Goal: Task Accomplishment & Management: Manage account settings

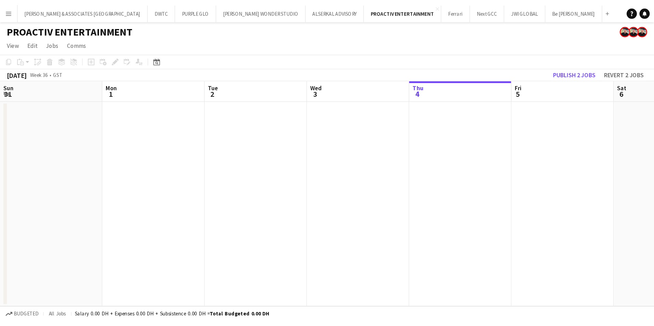
scroll to position [0, 164]
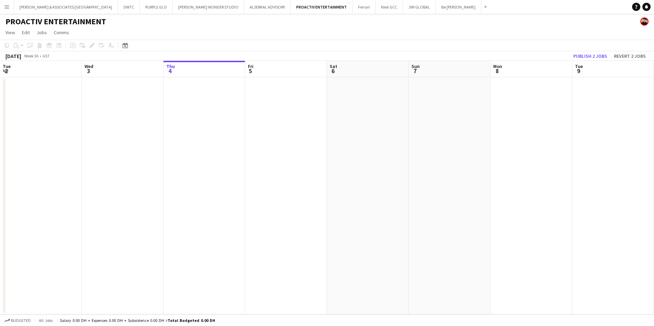
click at [8, 4] on app-icon "Menu" at bounding box center [6, 6] width 5 height 5
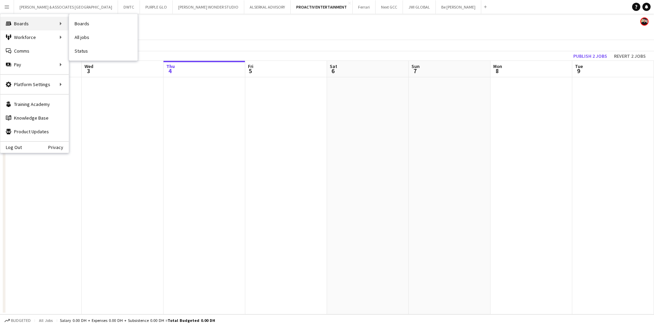
click at [10, 21] on icon "Boards" at bounding box center [8, 23] width 5 height 5
click at [11, 21] on div "Boards Boards" at bounding box center [34, 24] width 68 height 14
click at [96, 28] on link "Boards" at bounding box center [103, 24] width 68 height 14
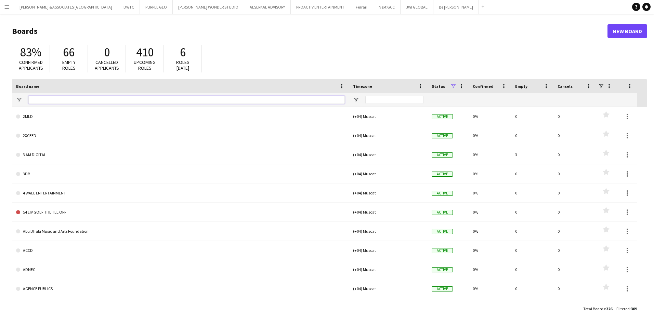
click at [86, 101] on input "Board name Filter Input" at bounding box center [186, 100] width 317 height 8
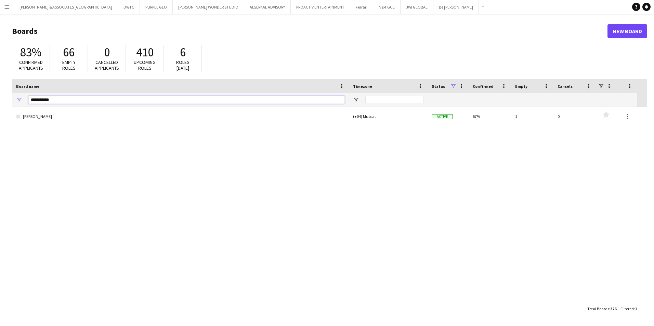
type input "**********"
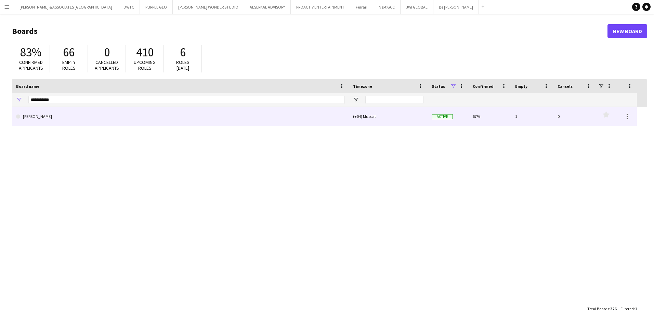
click at [87, 128] on div "[PERSON_NAME] (+04) Muscat Active 67% 1 0 Favourites" at bounding box center [329, 204] width 635 height 195
click at [75, 120] on link "[PERSON_NAME]" at bounding box center [180, 116] width 329 height 19
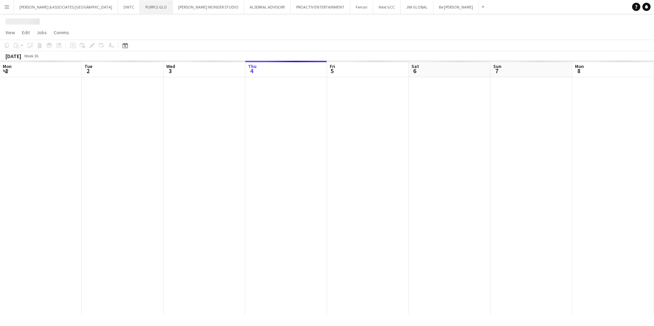
scroll to position [0, 164]
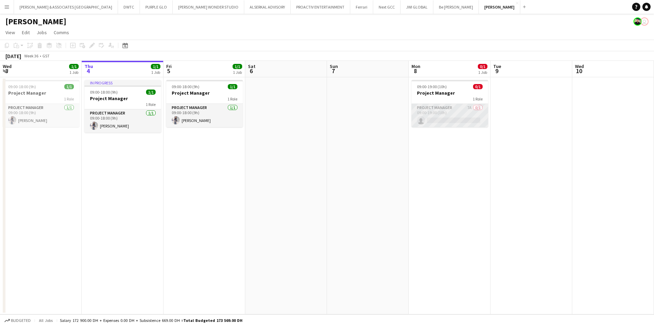
click at [449, 112] on app-card-role "Project Manager 7A 0/1 09:00-19:00 (10h) single-neutral-actions" at bounding box center [450, 115] width 77 height 23
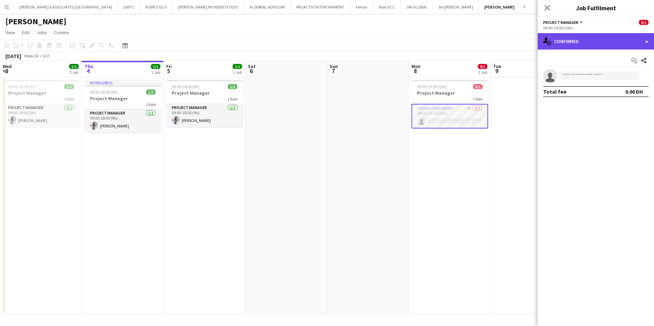
click at [523, 48] on div "single-neutral-actions-check-2 Confirmed" at bounding box center [596, 41] width 116 height 16
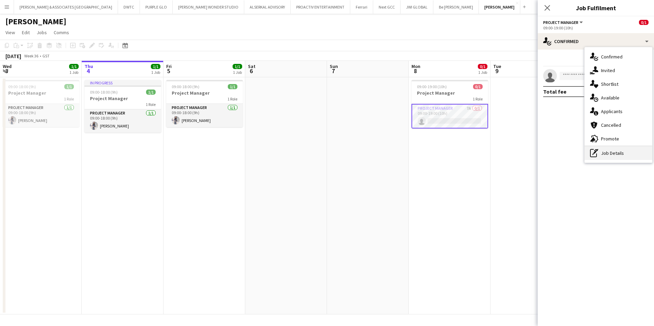
click at [523, 157] on div "pen-write Job Details" at bounding box center [619, 153] width 68 height 14
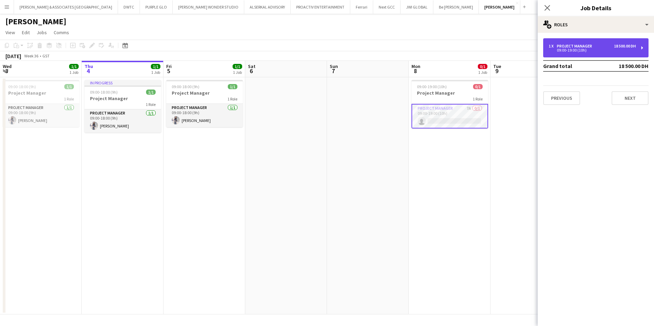
click at [523, 51] on div "09:00-19:00 (10h)" at bounding box center [592, 50] width 87 height 3
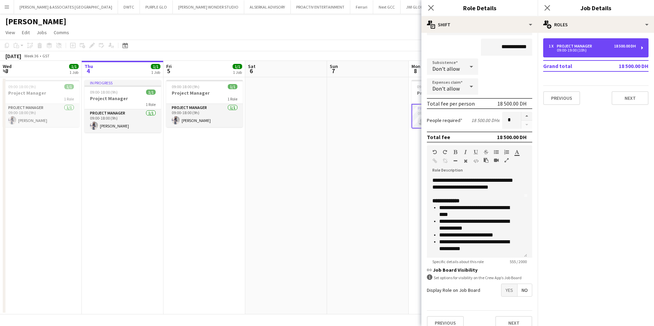
scroll to position [68, 0]
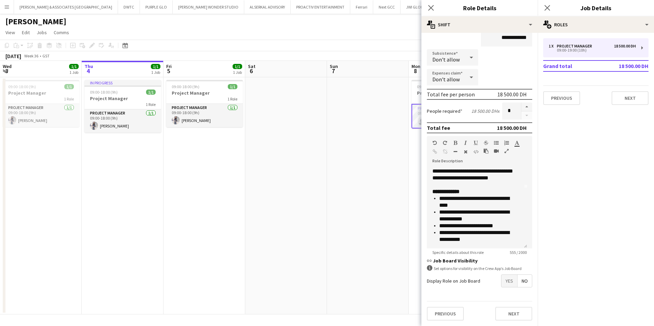
click at [404, 151] on app-date-cell at bounding box center [368, 195] width 82 height 237
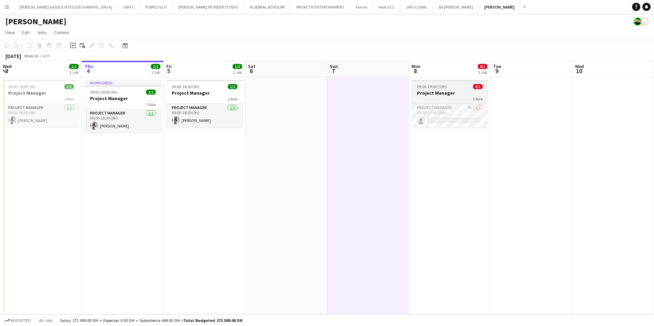
click at [446, 103] on app-job-card "09:00-19:00 (10h) 0/1 Project Manager 1 Role Project Manager 7A 0/1 09:00-19:00…" at bounding box center [450, 103] width 77 height 47
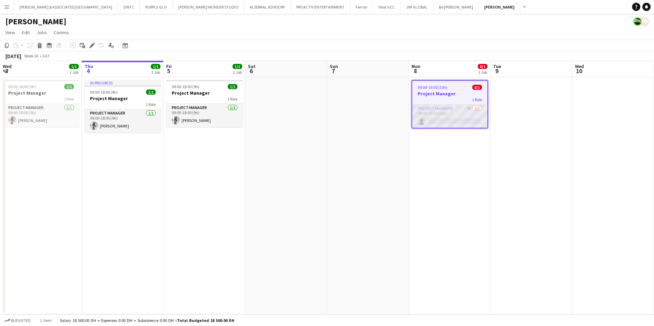
click at [445, 114] on app-card-role "Project Manager 7A 0/1 09:00-19:00 (10h) single-neutral-actions" at bounding box center [449, 116] width 75 height 23
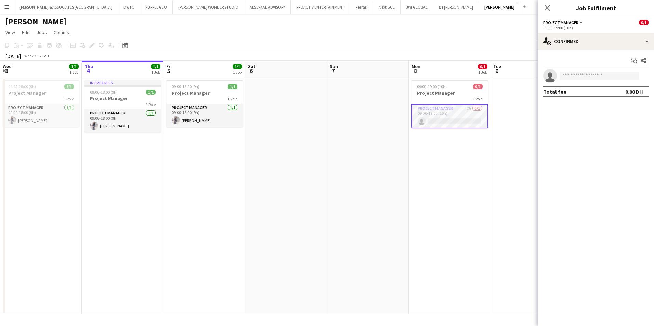
click at [445, 114] on app-card-role "Project Manager 7A 0/1 09:00-19:00 (10h) single-neutral-actions" at bounding box center [450, 116] width 77 height 25
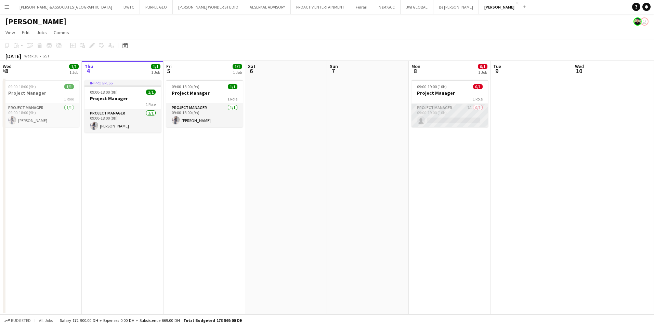
click at [445, 114] on app-card-role "Project Manager 7A 0/1 09:00-19:00 (10h) single-neutral-actions" at bounding box center [450, 115] width 77 height 23
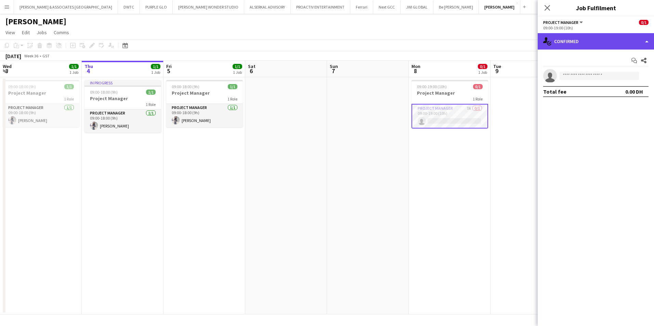
click at [523, 40] on div "single-neutral-actions-check-2 Confirmed" at bounding box center [596, 41] width 116 height 16
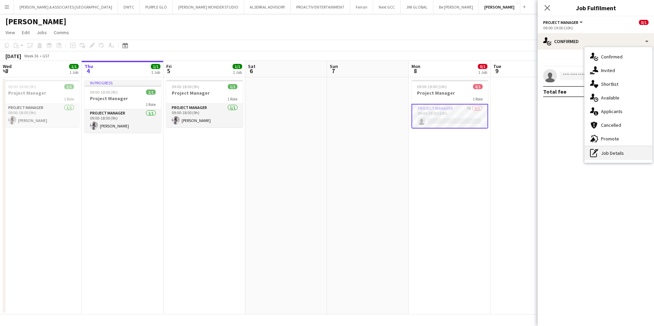
click at [523, 153] on div "pen-write Job Details" at bounding box center [619, 153] width 68 height 14
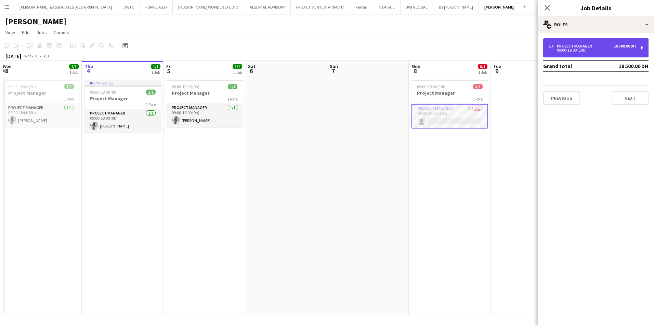
click at [523, 50] on div "09:00-19:00 (10h)" at bounding box center [592, 50] width 87 height 3
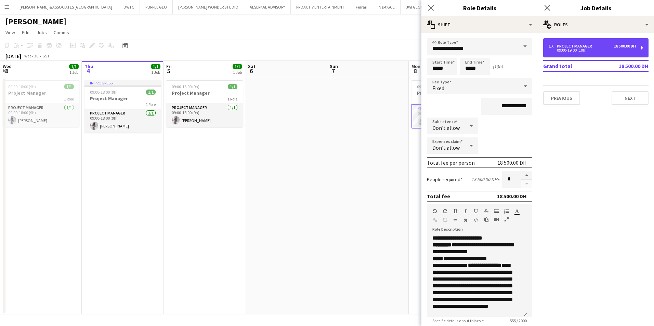
scroll to position [34, 0]
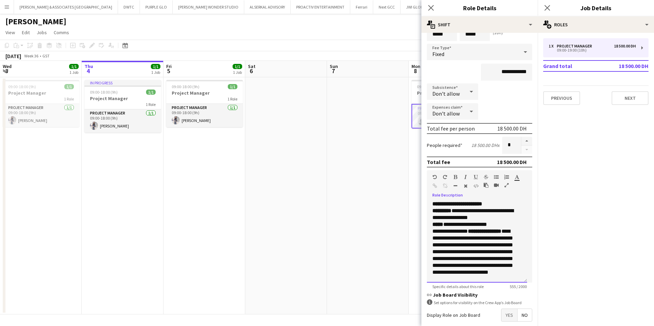
click at [510, 205] on p "**********" at bounding box center [475, 214] width 84 height 27
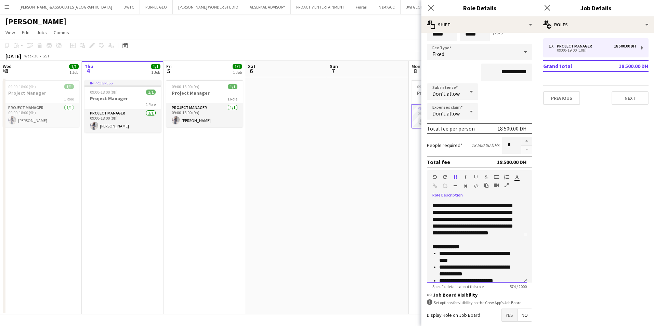
scroll to position [67, 0]
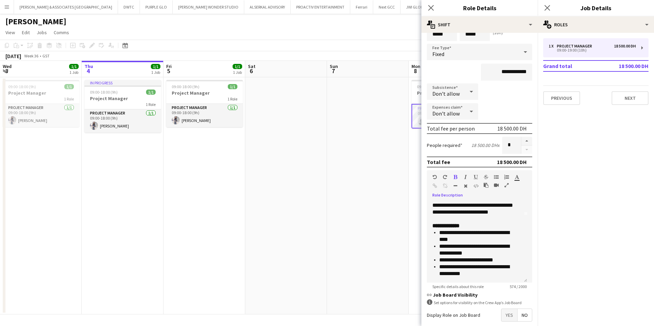
click at [505, 252] on span "Yes" at bounding box center [510, 315] width 16 height 12
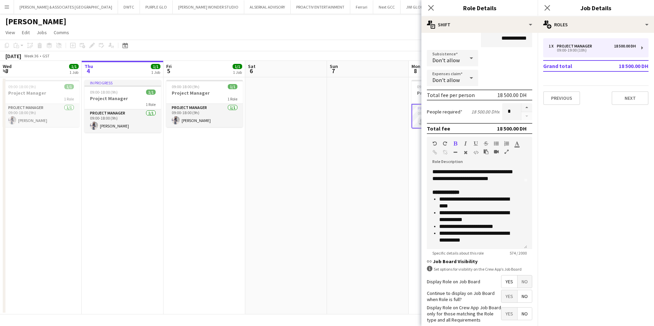
scroll to position [103, 0]
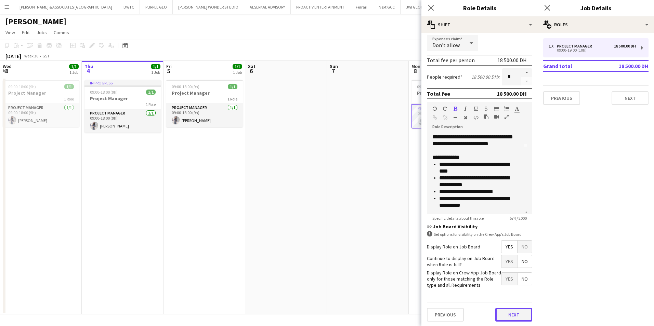
click at [511, 252] on button "Next" at bounding box center [513, 315] width 37 height 14
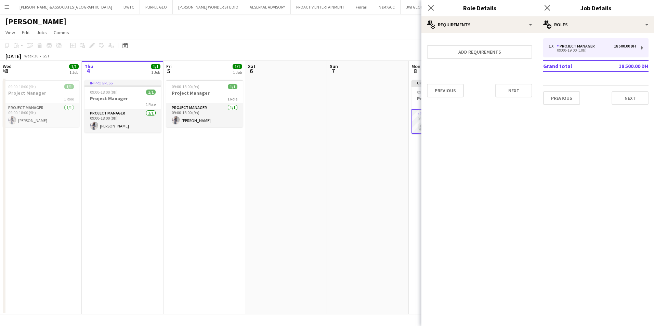
scroll to position [0, 0]
click at [514, 57] on button "Add requirements" at bounding box center [479, 52] width 105 height 14
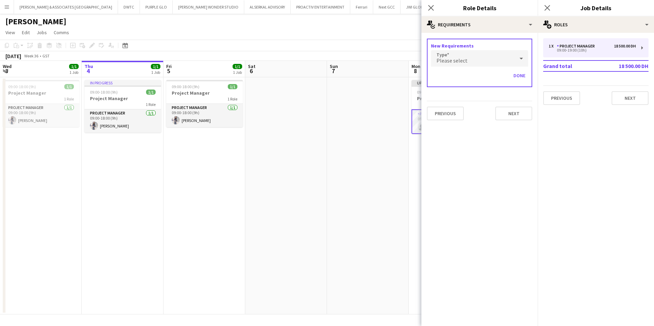
click at [479, 64] on div "Please select" at bounding box center [472, 58] width 83 height 16
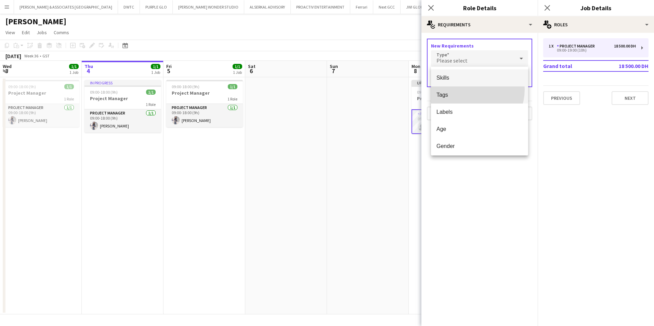
click at [467, 89] on mat-option "Tags" at bounding box center [479, 95] width 97 height 17
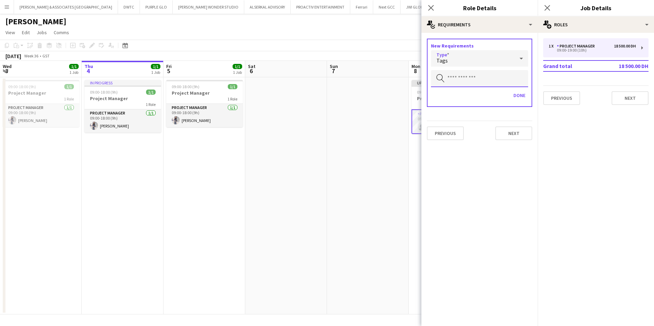
click at [467, 82] on input "text" at bounding box center [479, 78] width 97 height 17
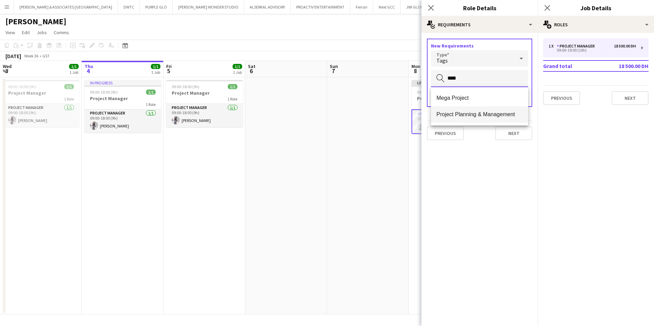
type input "****"
click at [468, 116] on span "Project Planning & Management" at bounding box center [480, 114] width 86 height 7
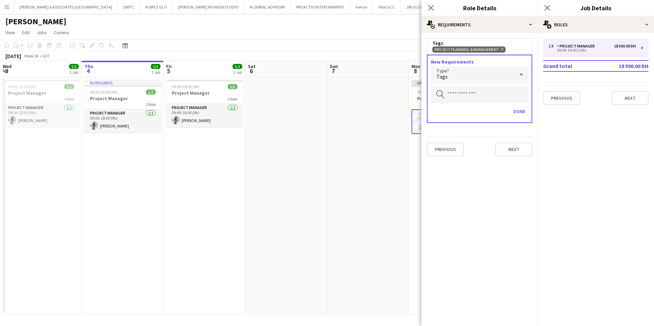
click at [487, 78] on div "Tags" at bounding box center [472, 74] width 83 height 16
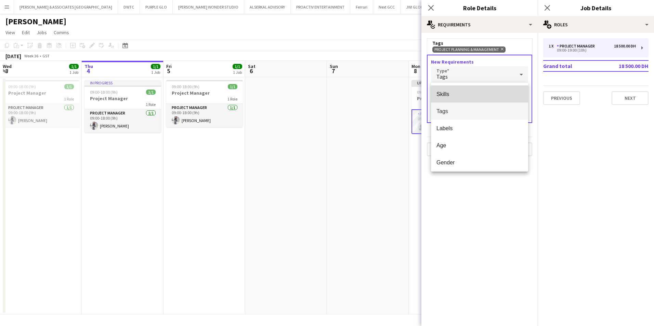
click at [481, 92] on span "Skills" at bounding box center [480, 94] width 86 height 7
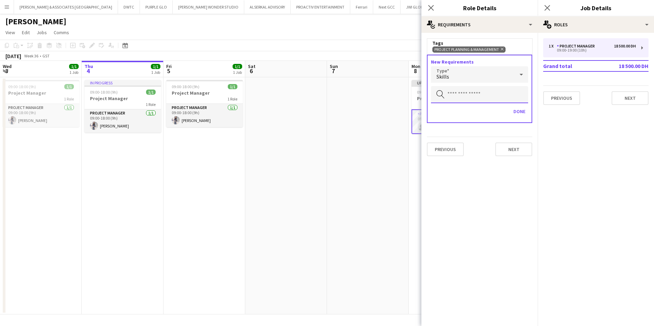
click at [481, 92] on input "text" at bounding box center [479, 94] width 97 height 17
click at [483, 89] on input "****" at bounding box center [479, 94] width 97 height 17
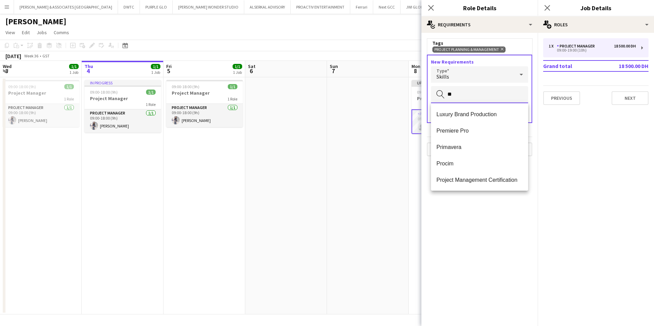
type input "*"
click at [502, 79] on div "Skills" at bounding box center [472, 74] width 83 height 16
click at [485, 114] on span "Tags" at bounding box center [480, 111] width 86 height 7
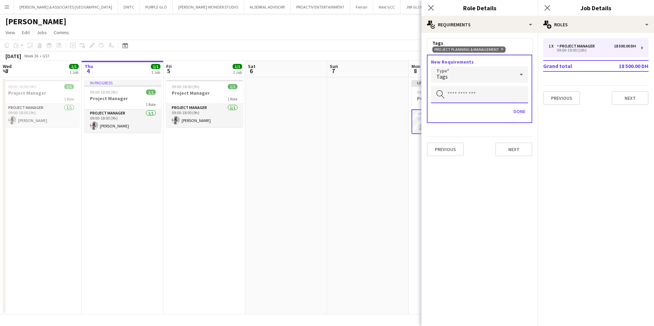
click at [485, 98] on input "text" at bounding box center [479, 94] width 97 height 17
type input "******"
click at [439, 115] on span "Mega Project" at bounding box center [480, 114] width 86 height 7
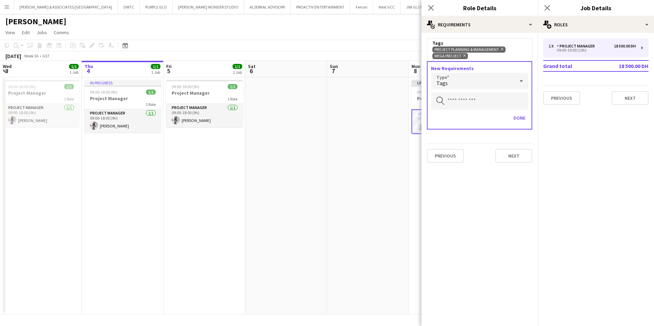
click at [478, 81] on div "Tags" at bounding box center [472, 81] width 83 height 16
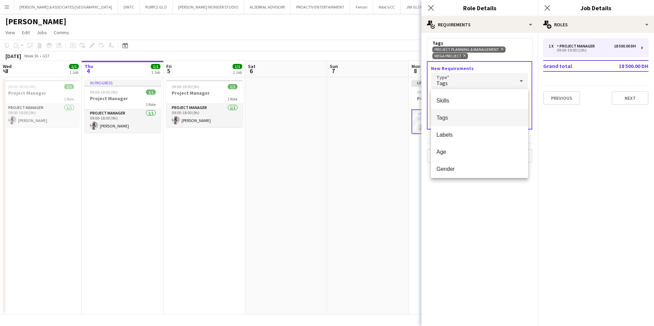
click at [479, 222] on div at bounding box center [327, 163] width 654 height 326
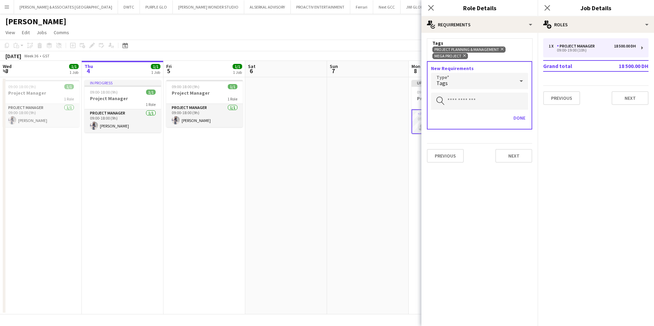
click at [468, 83] on div "Tags" at bounding box center [472, 81] width 83 height 16
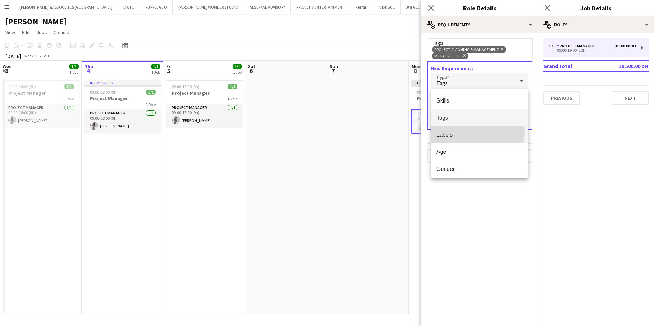
click at [468, 130] on mat-option "Labels" at bounding box center [479, 134] width 97 height 17
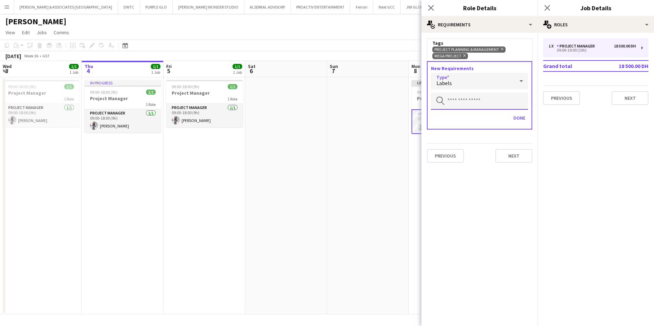
click at [472, 104] on input "text" at bounding box center [479, 101] width 97 height 17
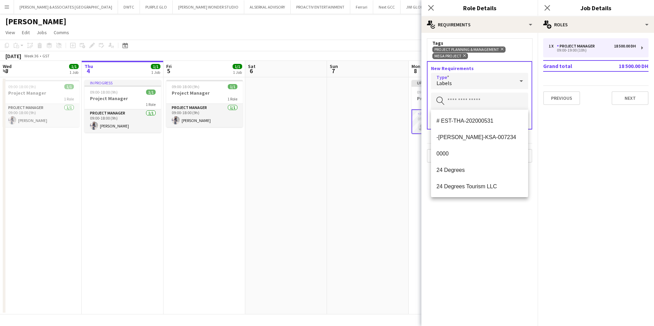
click at [462, 78] on div "Labels" at bounding box center [472, 81] width 83 height 16
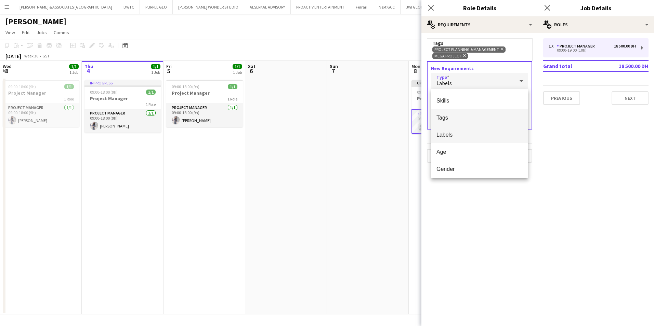
click at [467, 119] on span "Tags" at bounding box center [480, 118] width 86 height 7
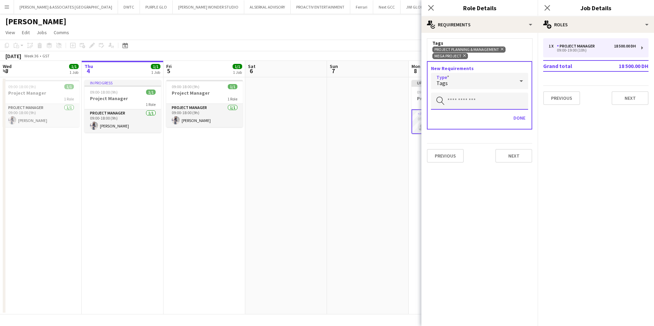
click at [468, 104] on input "text" at bounding box center [479, 101] width 97 height 17
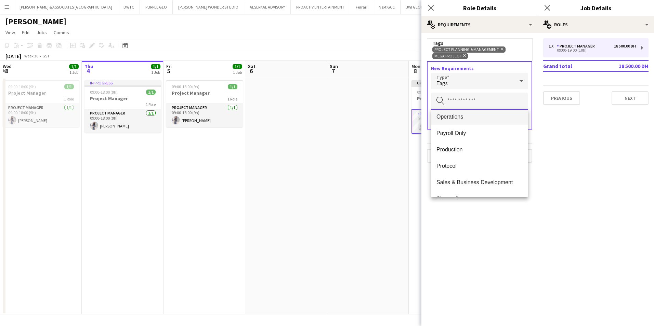
scroll to position [363, 0]
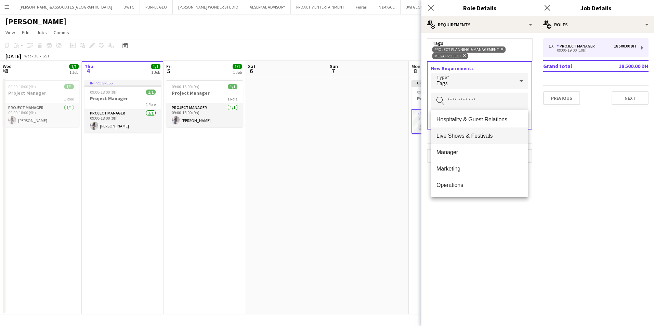
click at [486, 133] on span "Live Shows & Festivals" at bounding box center [480, 136] width 86 height 7
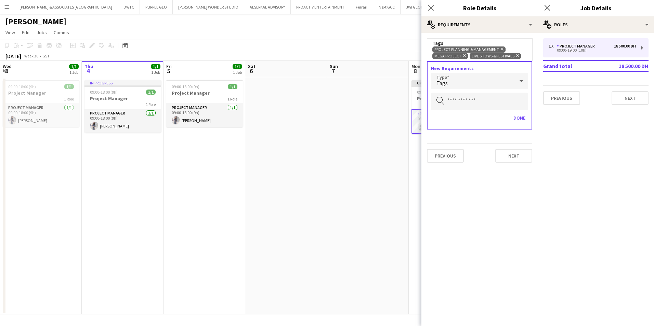
click at [495, 89] on mat-select "Tags" at bounding box center [479, 81] width 97 height 17
click at [495, 83] on div "Tags" at bounding box center [472, 81] width 83 height 16
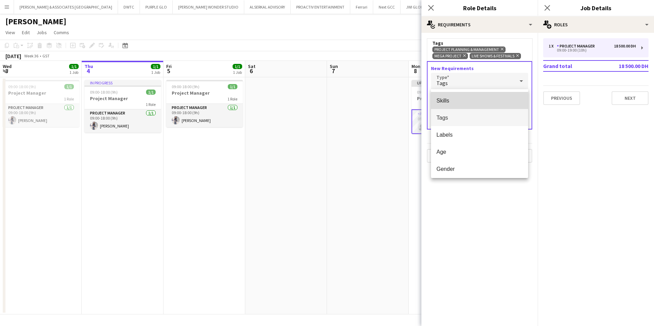
click at [481, 105] on mat-option "Skills" at bounding box center [479, 100] width 97 height 17
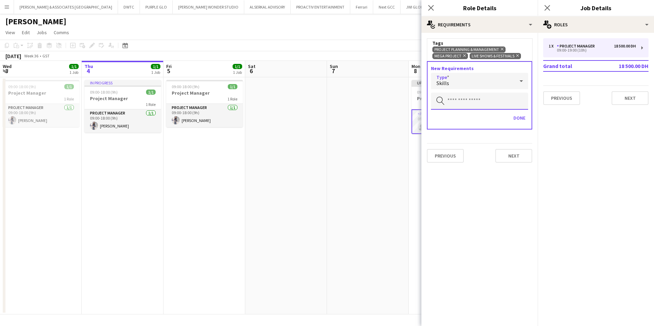
click at [481, 105] on input "text" at bounding box center [479, 101] width 97 height 17
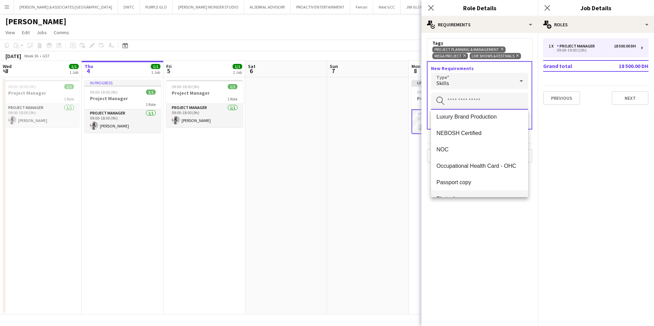
scroll to position [348, 0]
click at [503, 241] on mat-expansion-panel "medal-empty Requirements Tags Project Planning & Management Remove Mega Project…" at bounding box center [480, 180] width 116 height 294
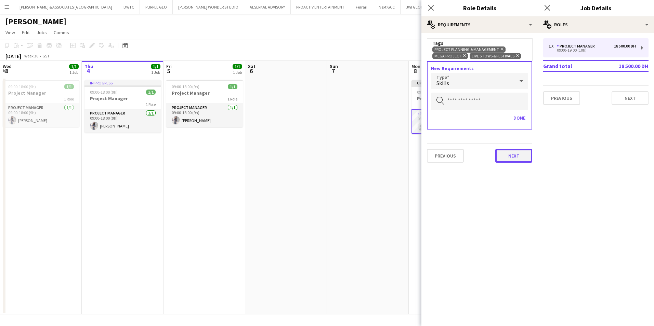
click at [504, 156] on button "Next" at bounding box center [513, 156] width 37 height 14
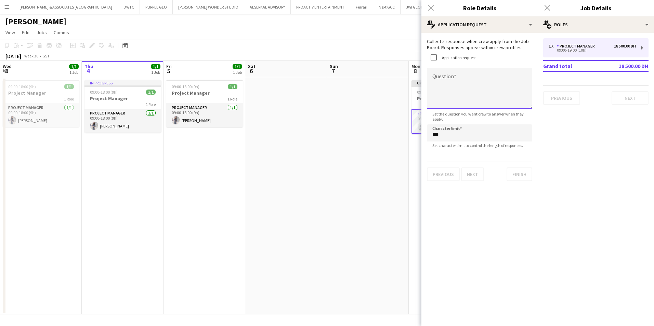
click at [465, 83] on textarea "Question" at bounding box center [479, 88] width 105 height 41
type textarea "**********"
click at [512, 173] on button "Finish" at bounding box center [520, 175] width 26 height 14
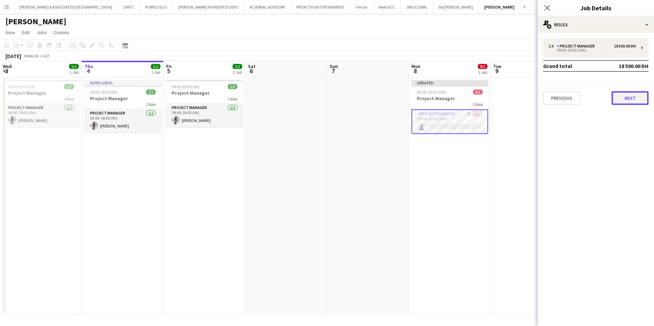
click at [523, 99] on button "Next" at bounding box center [630, 98] width 37 height 14
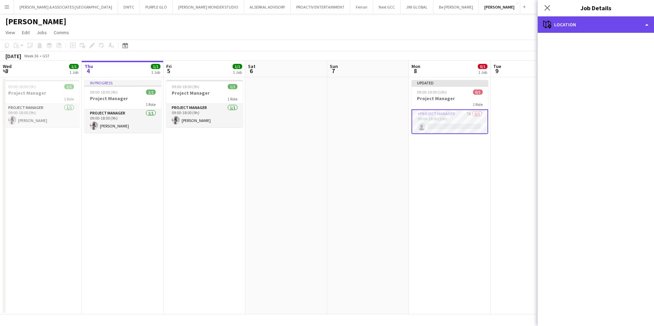
click at [523, 22] on div "maps-pin-1 Location" at bounding box center [596, 24] width 116 height 16
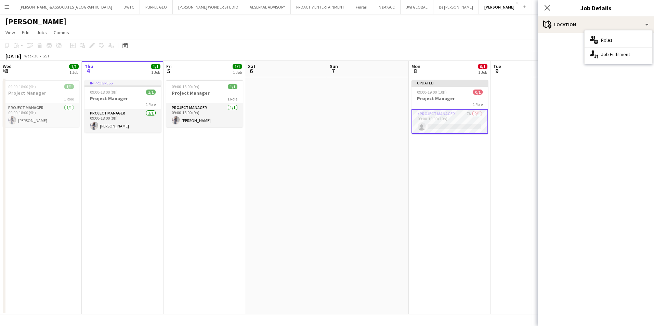
click at [523, 125] on mat-accordion "pencil3 General details 1 x Project Manager 18 500.00 DH 09:00-19:00 (10h) Gran…" at bounding box center [596, 180] width 116 height 294
click at [466, 117] on app-card-role "Project Manager 7A 0/1 09:00-19:00 (10h) single-neutral-actions" at bounding box center [450, 122] width 77 height 25
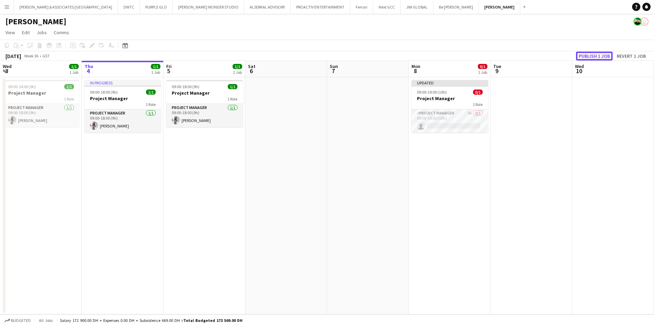
click at [523, 56] on button "Publish 1 job" at bounding box center [594, 56] width 37 height 9
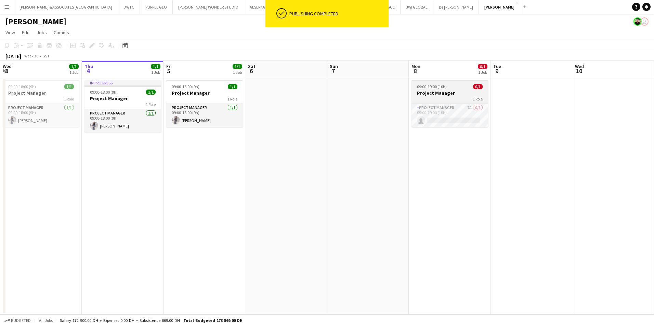
click at [442, 85] on span "09:00-19:00 (10h)" at bounding box center [432, 86] width 30 height 5
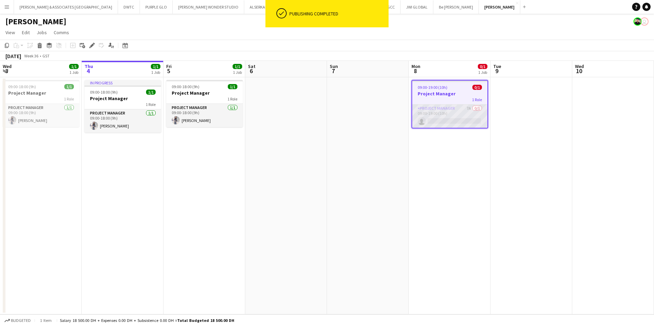
click at [445, 118] on app-card-role "Project Manager 7A 0/1 09:00-19:00 (10h) single-neutral-actions" at bounding box center [449, 116] width 75 height 23
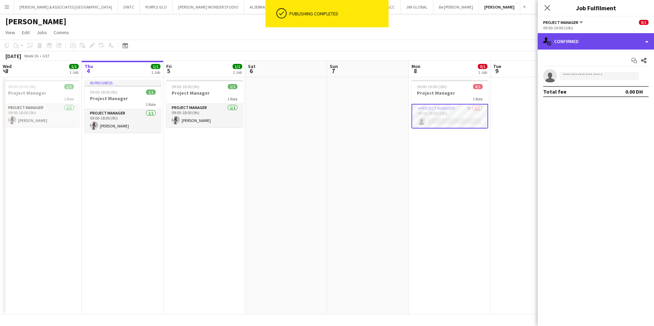
click at [523, 39] on div "single-neutral-actions-check-2 Confirmed" at bounding box center [596, 41] width 116 height 16
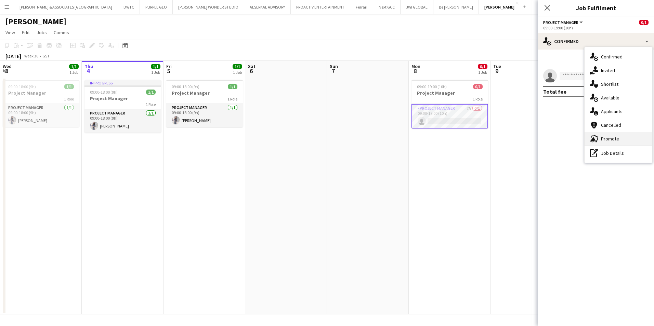
click at [523, 138] on span "Promote" at bounding box center [610, 139] width 18 height 6
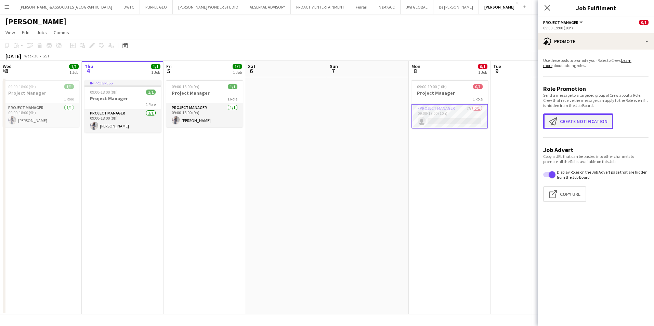
click at [523, 122] on button "Create notification Create notification" at bounding box center [578, 122] width 70 height 16
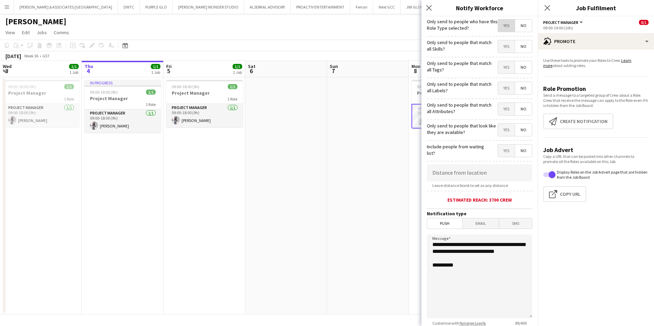
click at [501, 22] on span "Yes" at bounding box center [506, 26] width 17 height 12
click at [501, 48] on span "Yes" at bounding box center [506, 46] width 17 height 12
click at [503, 91] on span "Yes" at bounding box center [506, 88] width 17 height 12
click at [510, 114] on span "Yes" at bounding box center [506, 109] width 17 height 12
click at [501, 126] on span "Yes" at bounding box center [506, 130] width 17 height 12
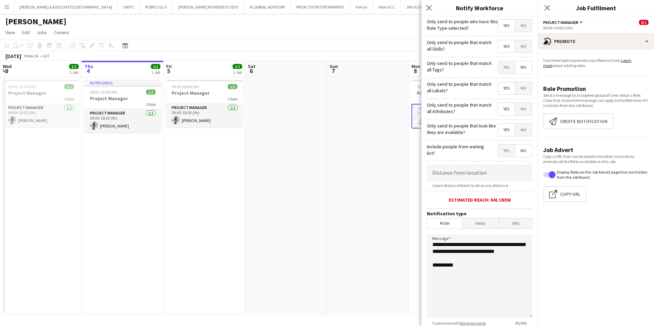
click at [501, 150] on span "Yes" at bounding box center [506, 151] width 17 height 12
click at [523, 155] on span "No" at bounding box center [523, 151] width 17 height 12
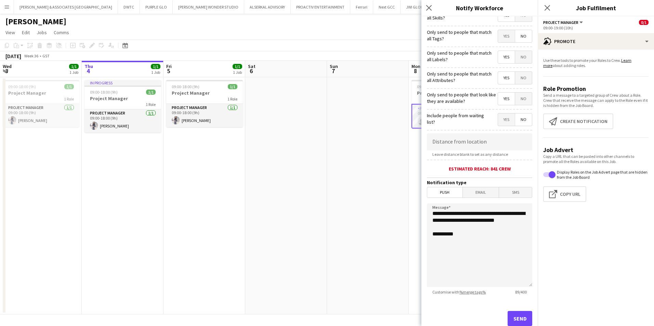
scroll to position [50, 0]
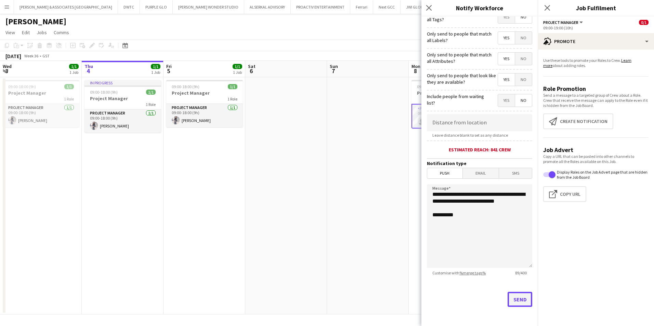
click at [517, 252] on button "Send" at bounding box center [520, 299] width 25 height 15
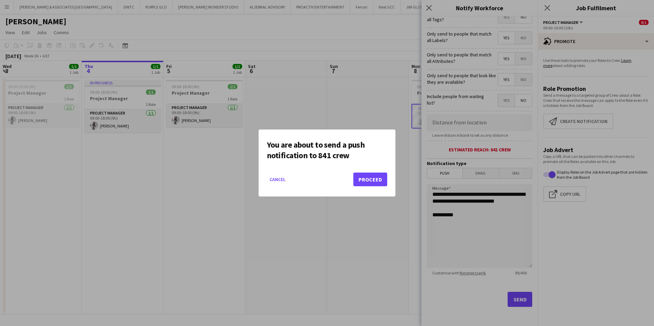
click at [368, 172] on mat-dialog-actions "Cancel Proceed" at bounding box center [327, 182] width 120 height 29
click at [366, 176] on button "Proceed" at bounding box center [370, 180] width 34 height 14
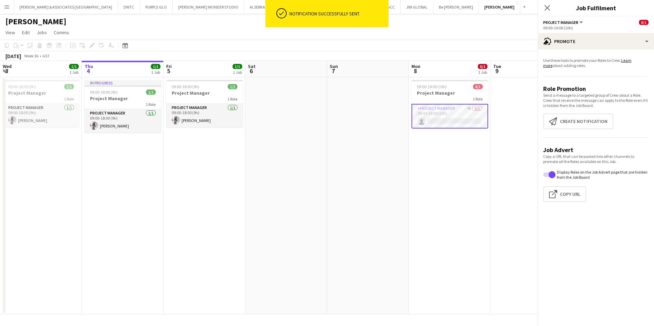
click at [373, 171] on app-date-cell at bounding box center [368, 195] width 82 height 237
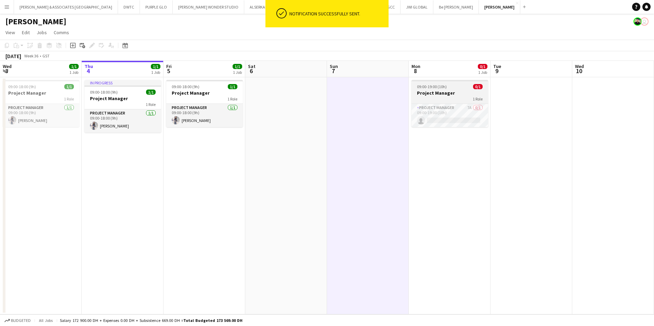
click at [450, 87] on div "09:00-19:00 (10h) 0/1" at bounding box center [450, 86] width 77 height 5
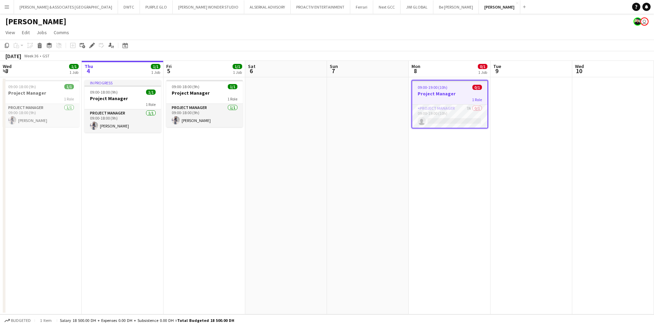
scroll to position [0, 164]
click at [458, 115] on app-card-role "Project Manager 7A 0/1 09:00-19:00 (10h) single-neutral-actions" at bounding box center [449, 116] width 75 height 23
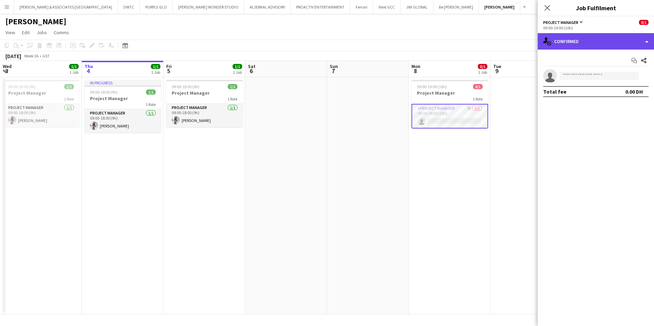
click at [523, 41] on div "single-neutral-actions-check-2 Confirmed" at bounding box center [596, 41] width 116 height 16
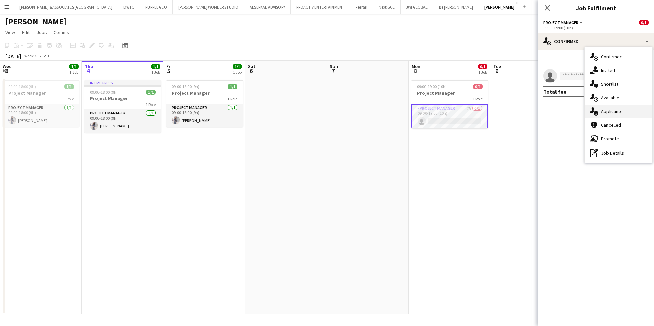
click at [523, 105] on div "single-neutral-actions-information Applicants" at bounding box center [619, 112] width 68 height 14
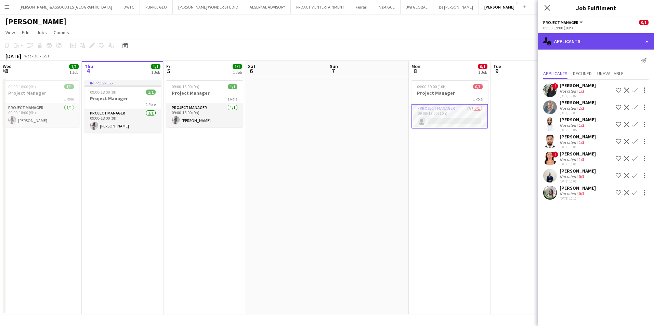
click at [523, 43] on div "single-neutral-actions-information Applicants" at bounding box center [596, 41] width 116 height 16
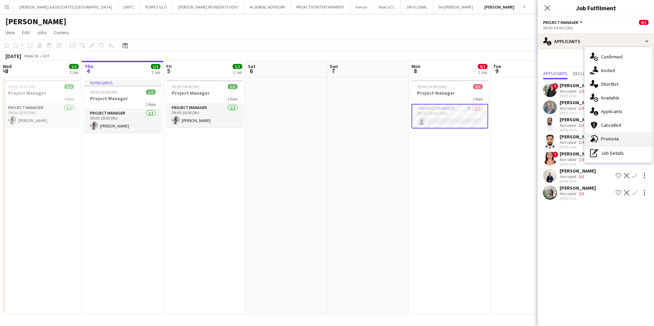
click at [523, 134] on div "advertising-megaphone Promote" at bounding box center [619, 139] width 68 height 14
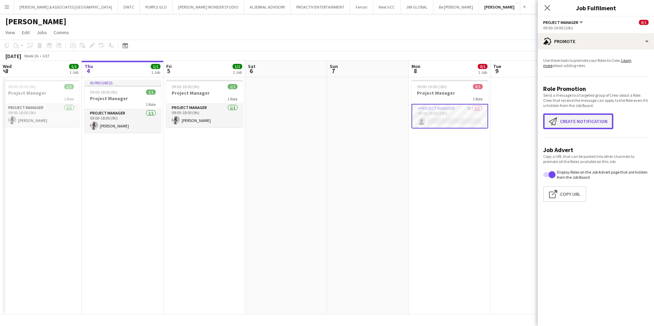
click at [523, 126] on button "Create notification Create notification" at bounding box center [578, 122] width 70 height 16
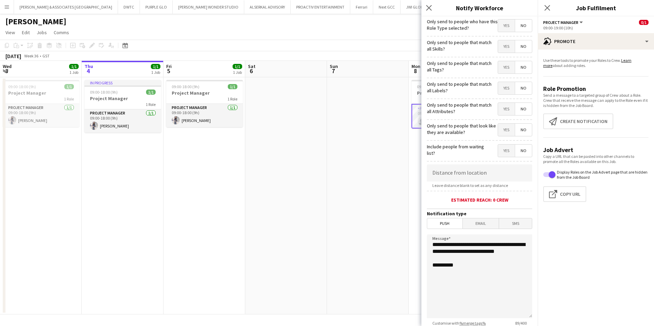
click at [502, 27] on span "Yes" at bounding box center [506, 26] width 17 height 12
click at [503, 54] on div "Yes No" at bounding box center [515, 47] width 35 height 14
click at [504, 48] on span "Yes" at bounding box center [506, 46] width 17 height 12
click at [502, 70] on span "Yes" at bounding box center [506, 67] width 17 height 12
click at [521, 74] on mat-button-toggle-group "Yes No" at bounding box center [515, 67] width 35 height 13
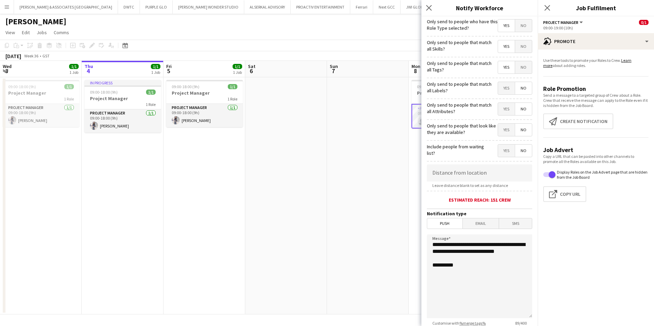
click at [521, 72] on span "No" at bounding box center [523, 67] width 17 height 12
click at [503, 150] on span "Yes" at bounding box center [506, 151] width 17 height 12
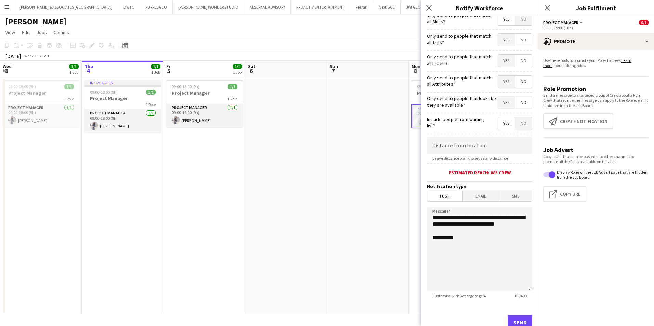
scroll to position [50, 0]
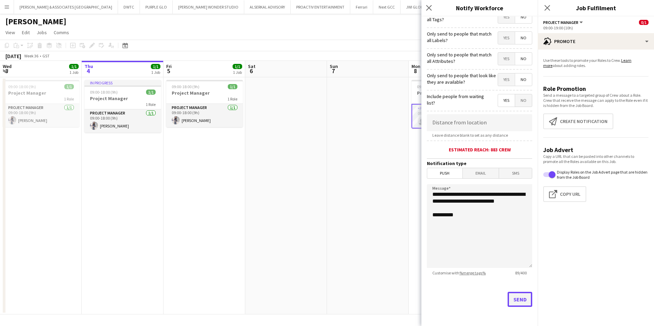
click at [516, 252] on button "Send" at bounding box center [520, 299] width 25 height 15
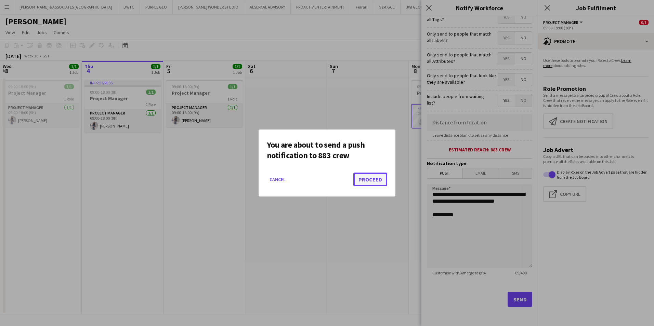
click at [379, 179] on button "Proceed" at bounding box center [370, 180] width 34 height 14
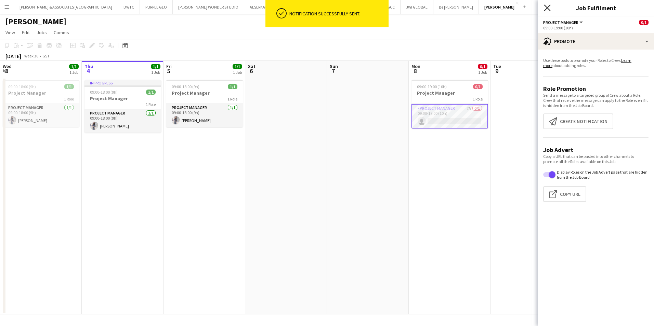
click at [523, 9] on icon "Close pop-in" at bounding box center [547, 7] width 7 height 7
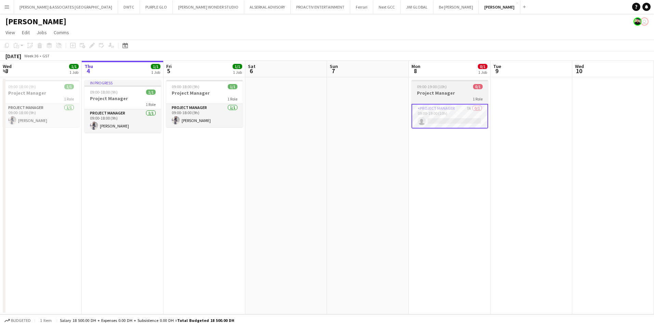
click at [445, 103] on app-job-card "09:00-19:00 (10h) 0/1 Project Manager 1 Role Project Manager 7A 0/1 09:00-19:00…" at bounding box center [450, 104] width 77 height 49
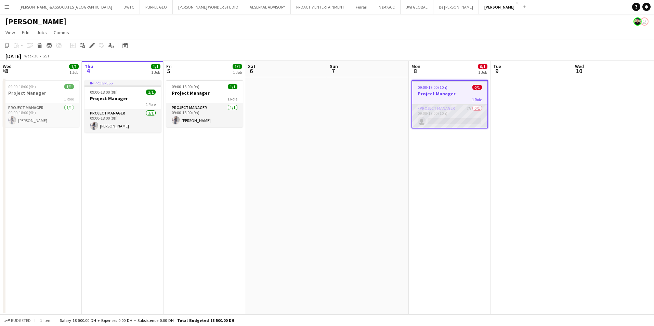
click at [445, 109] on app-card-role "Project Manager 7A 0/1 09:00-19:00 (10h) single-neutral-actions" at bounding box center [449, 116] width 75 height 23
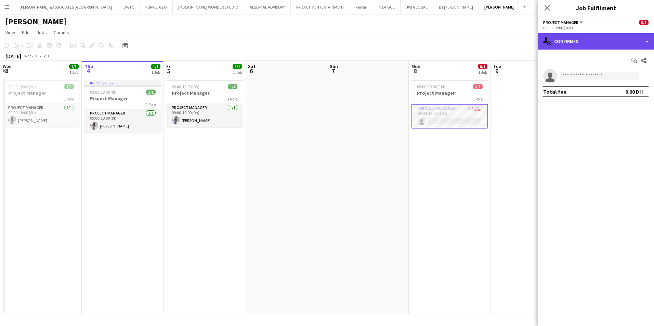
click at [523, 45] on div "single-neutral-actions-check-2 Confirmed" at bounding box center [596, 41] width 116 height 16
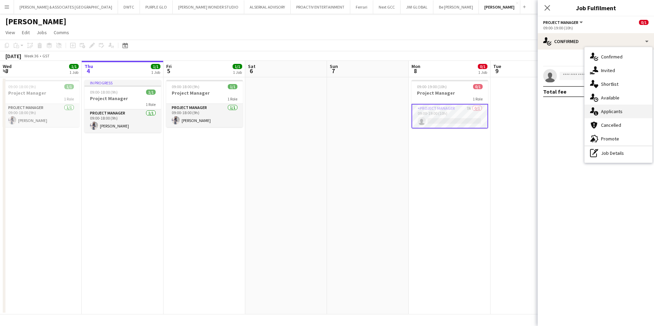
click at [523, 113] on div "single-neutral-actions-information Applicants" at bounding box center [619, 112] width 68 height 14
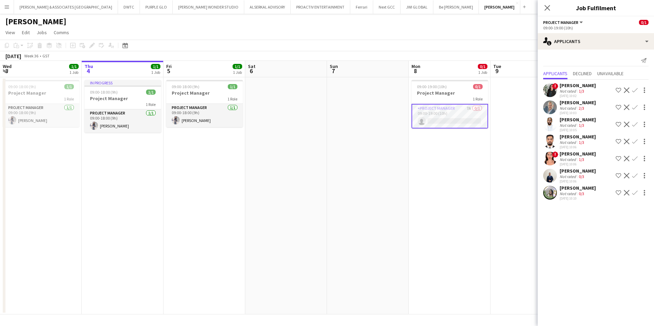
click at [523, 102] on div "[PERSON_NAME]" at bounding box center [578, 103] width 36 height 6
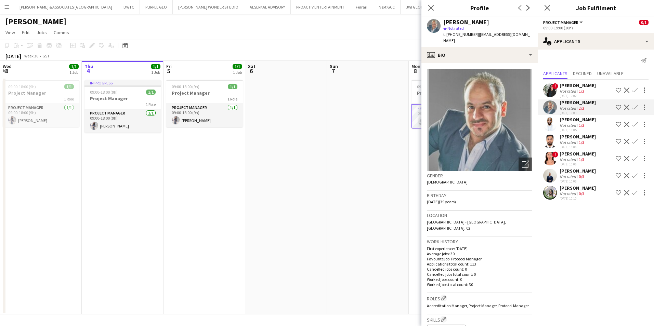
click at [523, 174] on div "[PERSON_NAME]" at bounding box center [578, 171] width 36 height 6
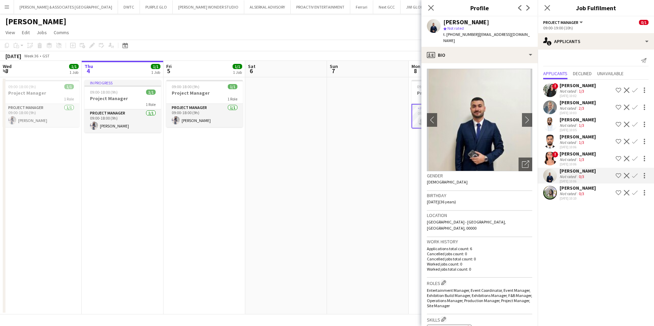
click at [523, 149] on div "[DATE] 10:06" at bounding box center [578, 147] width 36 height 4
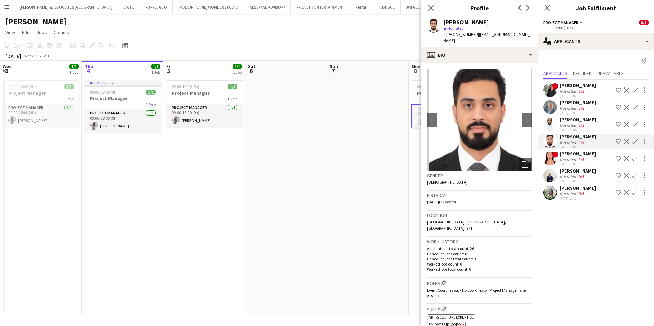
click at [523, 125] on div "Not rated" at bounding box center [569, 125] width 18 height 5
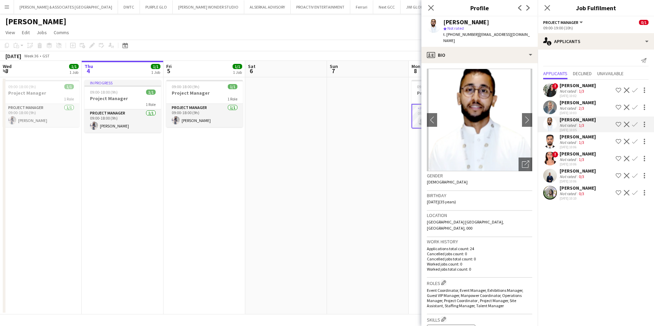
click at [523, 90] on div "Not rated" at bounding box center [569, 91] width 18 height 5
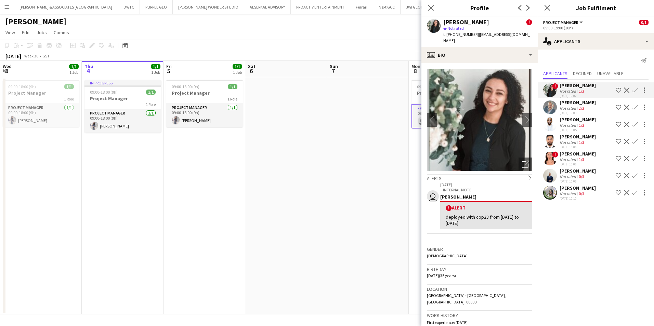
click at [523, 252] on mat-expansion-panel "users2 Applicants Send notification Applicants Declined Unavailable ! [PERSON_N…" at bounding box center [596, 188] width 116 height 277
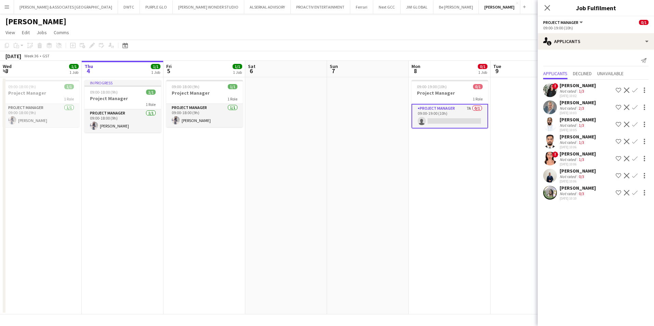
click at [523, 88] on div "[PERSON_NAME]" at bounding box center [578, 85] width 36 height 6
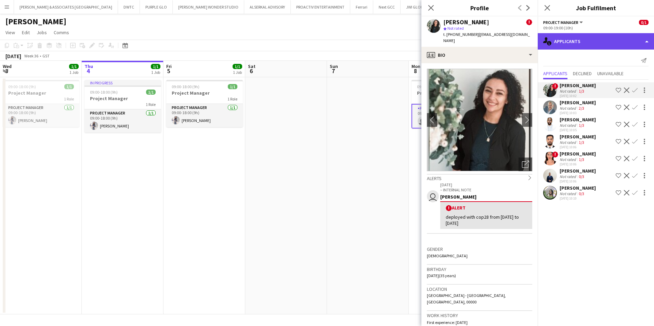
click at [523, 35] on div "single-neutral-actions-information Applicants" at bounding box center [596, 41] width 116 height 16
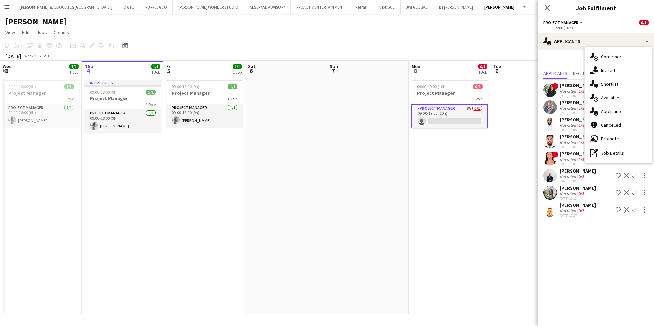
click at [523, 240] on mat-expansion-panel "users2 Applicants Send notification Applicants Declined Unavailable ! [PERSON_N…" at bounding box center [596, 188] width 116 height 277
click at [523, 87] on div "[PERSON_NAME]" at bounding box center [578, 85] width 36 height 6
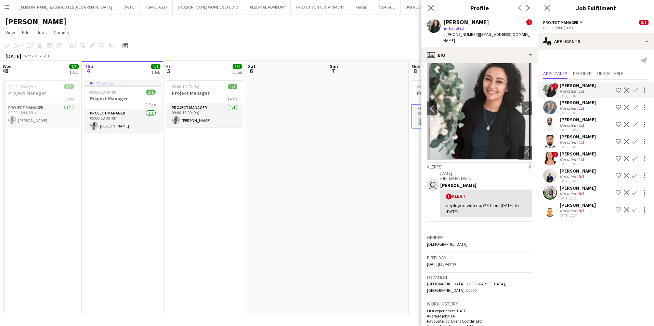
scroll to position [0, 0]
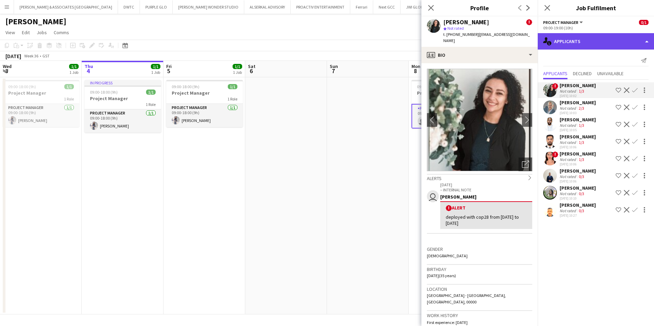
click at [523, 40] on div "single-neutral-actions-information Applicants" at bounding box center [596, 41] width 116 height 16
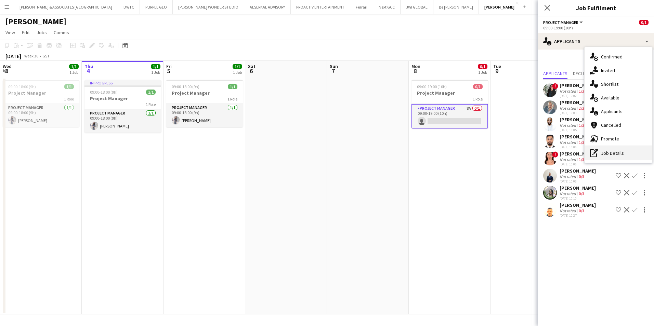
click at [523, 154] on div "pen-write Job Details" at bounding box center [619, 153] width 68 height 14
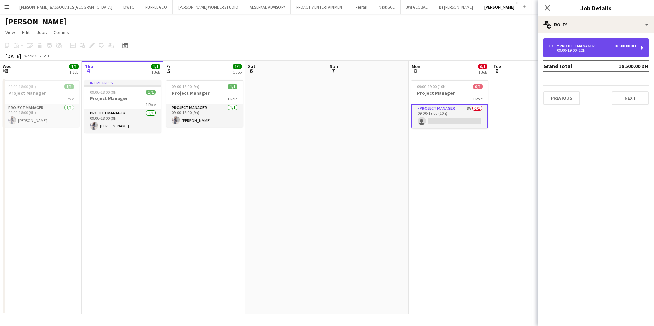
click at [523, 51] on div "09:00-19:00 (10h)" at bounding box center [592, 50] width 87 height 3
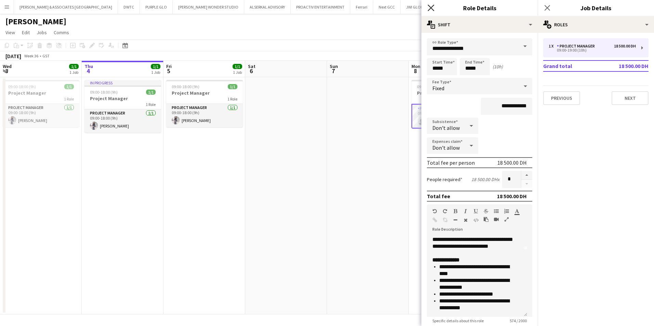
click at [430, 7] on icon "Close pop-in" at bounding box center [431, 7] width 7 height 7
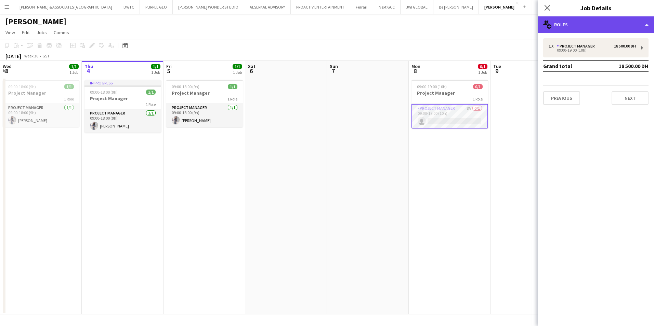
click at [523, 24] on div "multiple-users-add Roles" at bounding box center [596, 24] width 116 height 16
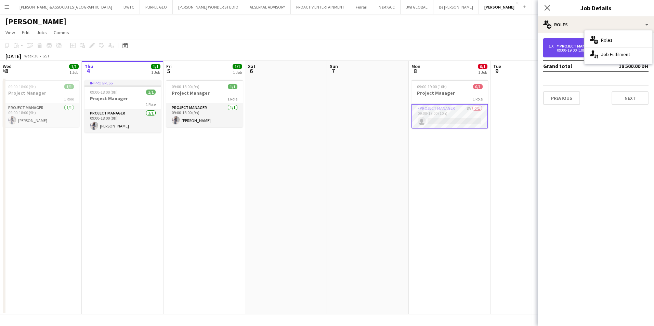
click at [523, 45] on div "Project Manager" at bounding box center [577, 46] width 41 height 5
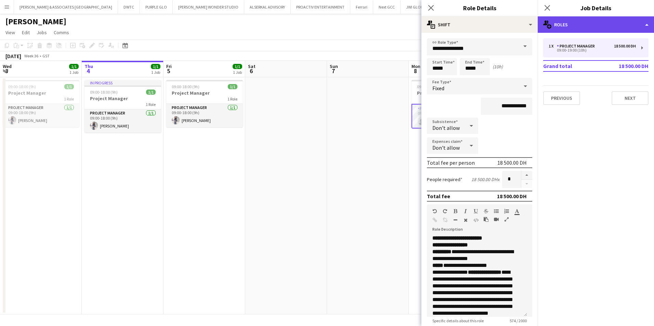
click at [523, 25] on div "multiple-users-add Roles" at bounding box center [596, 24] width 116 height 16
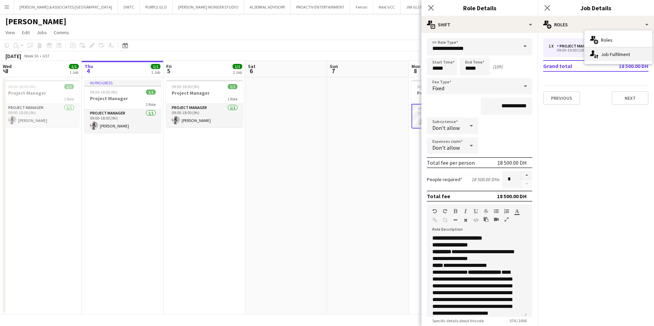
click at [523, 53] on div "single-neutral-actions-up-down Job Fulfilment" at bounding box center [619, 55] width 68 height 14
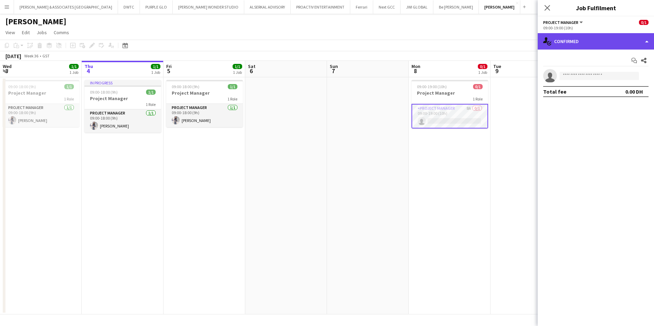
click at [523, 47] on div "single-neutral-actions-check-2 Confirmed" at bounding box center [596, 41] width 116 height 16
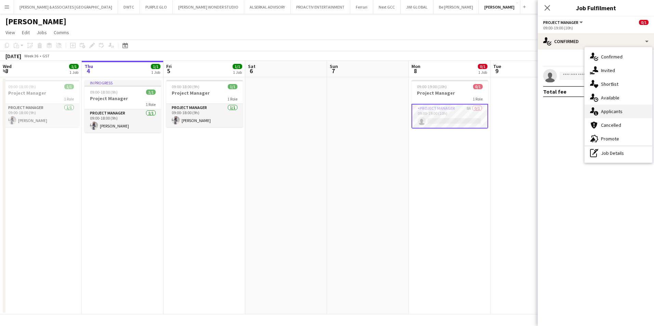
click at [523, 115] on span "Applicants" at bounding box center [612, 111] width 22 height 6
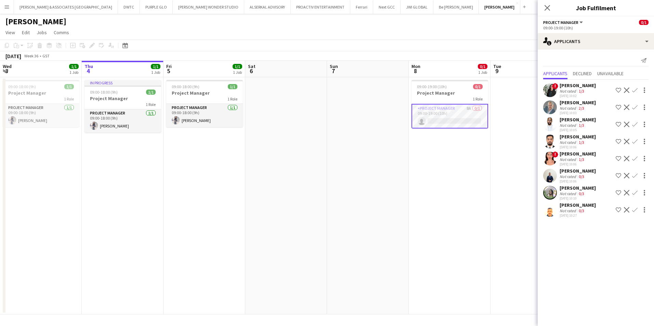
click at [523, 89] on div "Not rated" at bounding box center [569, 91] width 18 height 5
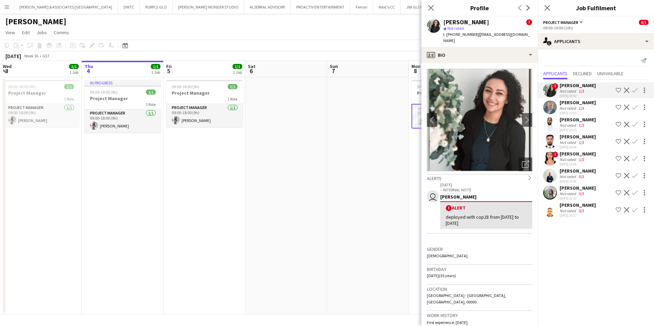
click at [523, 90] on app-icon "Shortlist crew" at bounding box center [618, 90] width 5 height 5
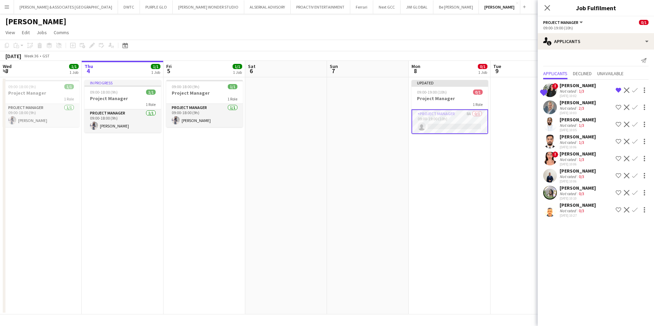
click at [523, 85] on div "[PERSON_NAME]" at bounding box center [578, 85] width 36 height 6
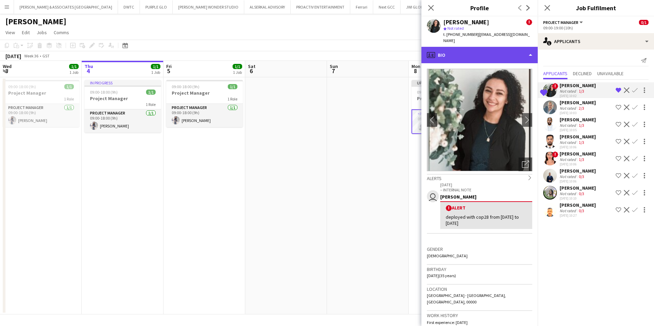
click at [480, 51] on div "profile Bio" at bounding box center [480, 55] width 116 height 16
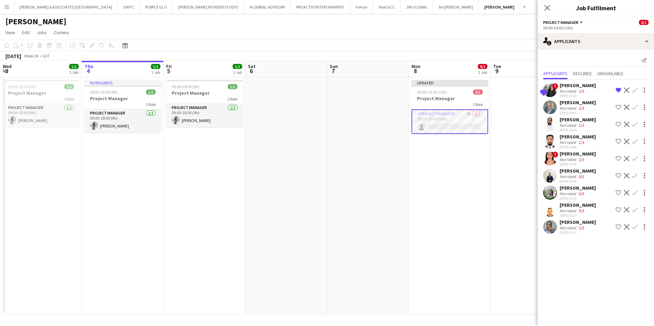
click at [523, 94] on div "[DATE] 10:02" at bounding box center [578, 96] width 36 height 4
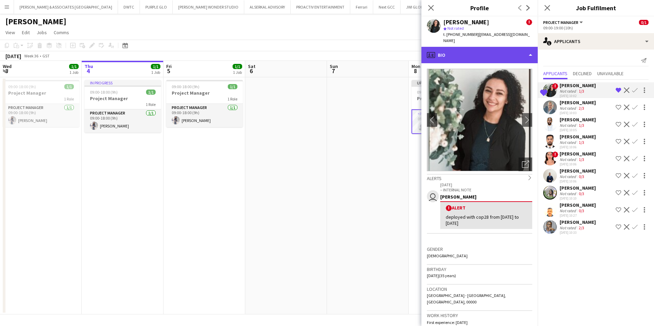
click at [490, 51] on div "profile Bio" at bounding box center [480, 55] width 116 height 16
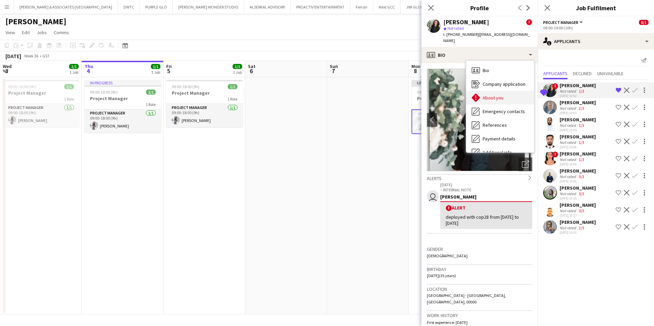
click at [495, 95] on div "About you About you" at bounding box center [500, 98] width 68 height 14
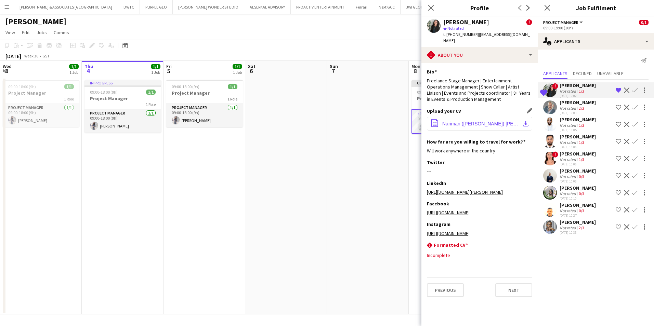
click at [523, 121] on app-icon "download-bottom" at bounding box center [525, 123] width 5 height 5
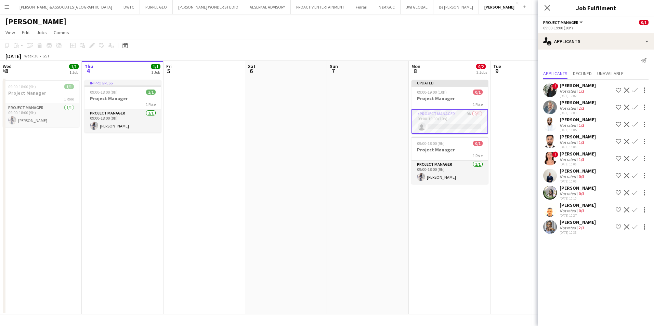
click at [523, 207] on div "[PERSON_NAME]" at bounding box center [578, 205] width 36 height 6
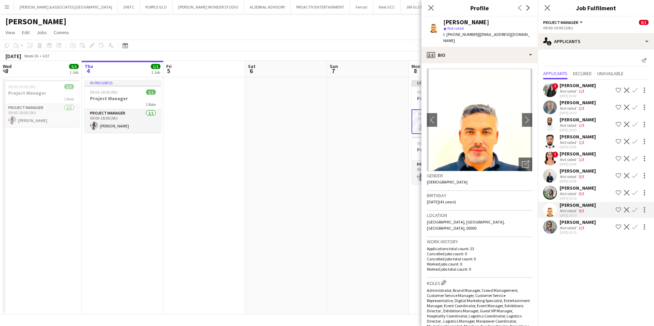
click at [523, 221] on div "[PERSON_NAME]" at bounding box center [578, 222] width 36 height 6
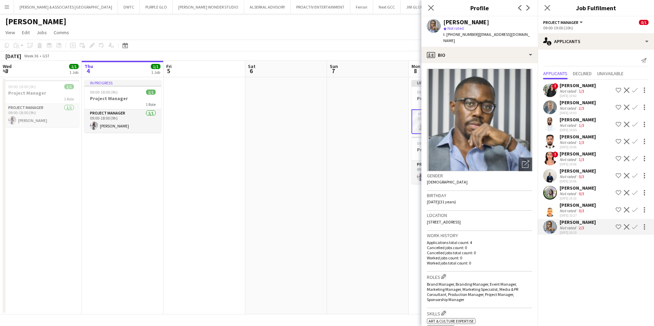
click at [523, 186] on div "[PERSON_NAME]" at bounding box center [578, 188] width 36 height 6
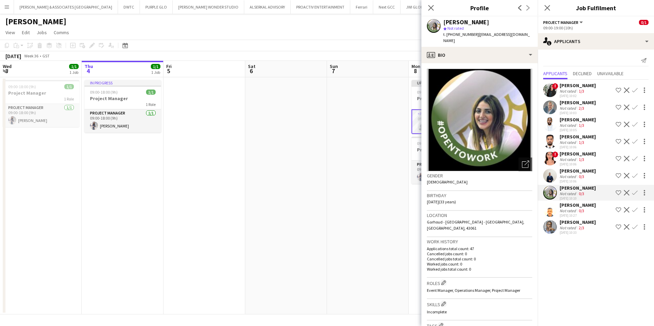
click at [523, 170] on div "[PERSON_NAME]" at bounding box center [578, 171] width 36 height 6
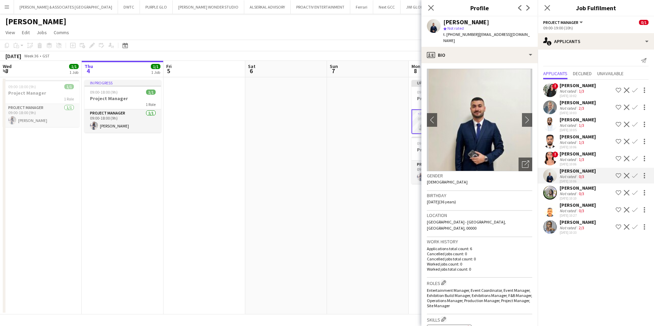
click at [523, 154] on div "[PERSON_NAME]" at bounding box center [578, 154] width 36 height 6
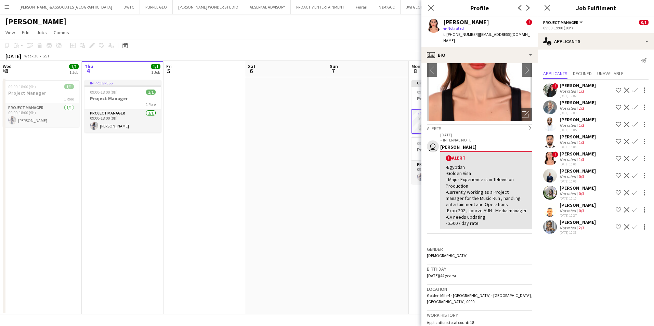
scroll to position [68, 0]
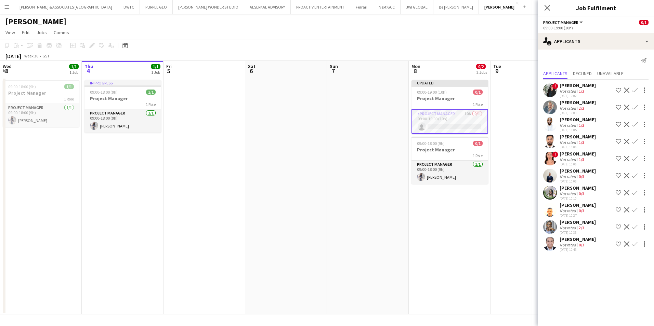
click at [523, 156] on div "[PERSON_NAME]" at bounding box center [578, 154] width 36 height 6
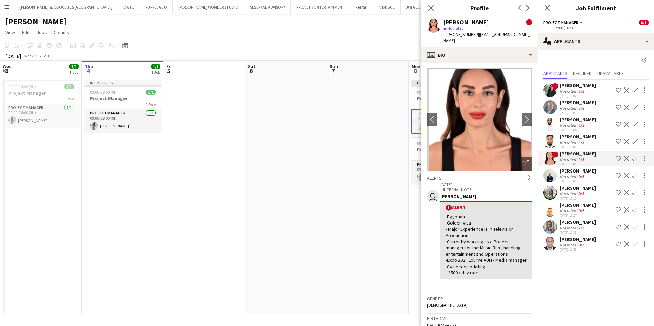
scroll to position [0, 0]
click at [523, 138] on div "[PERSON_NAME]" at bounding box center [578, 137] width 36 height 6
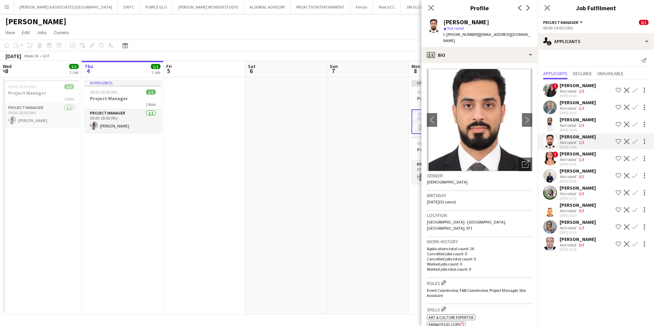
click at [523, 99] on div "! [PERSON_NAME] Not rated 1/3 [DATE] 10:02 Shortlist crew Decline Confirm [PERS…" at bounding box center [596, 167] width 116 height 174
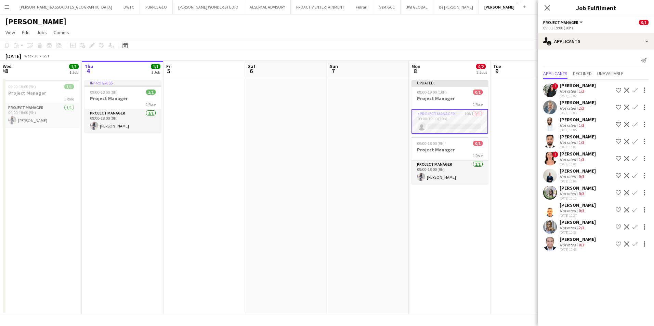
click at [523, 102] on div "[PERSON_NAME]" at bounding box center [578, 103] width 36 height 6
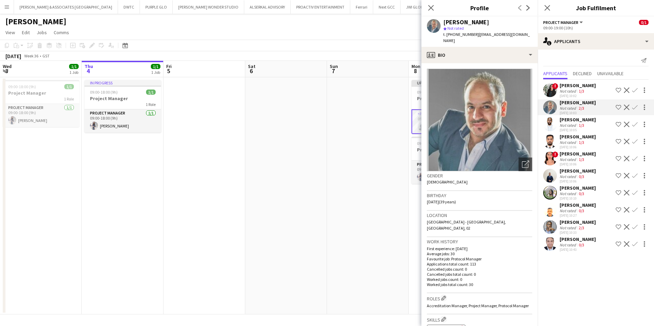
click at [523, 240] on div "[PERSON_NAME]" at bounding box center [578, 239] width 36 height 6
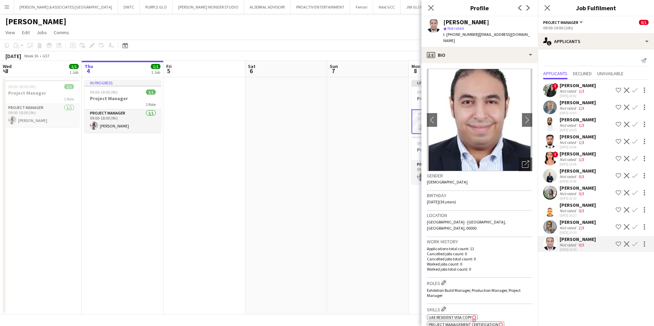
click at [468, 43] on div "t. [PHONE_NUMBER] | [EMAIL_ADDRESS][DOMAIN_NAME]" at bounding box center [487, 37] width 89 height 12
click at [523, 220] on div "[PERSON_NAME]" at bounding box center [578, 222] width 36 height 6
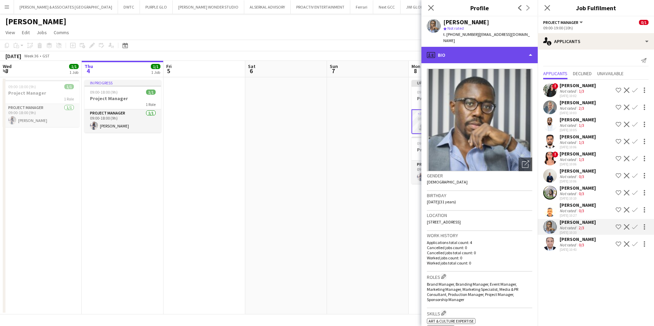
click at [515, 47] on div "profile Bio" at bounding box center [480, 55] width 116 height 16
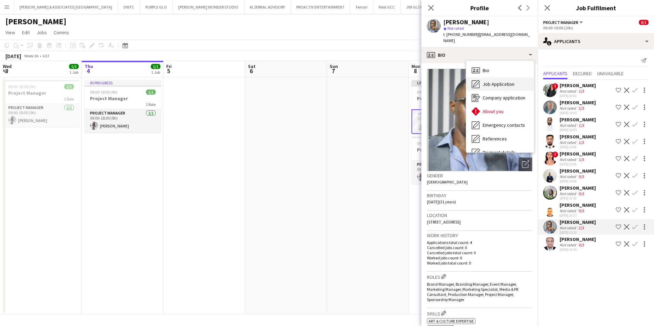
click at [497, 81] on span "Job Application" at bounding box center [499, 84] width 32 height 6
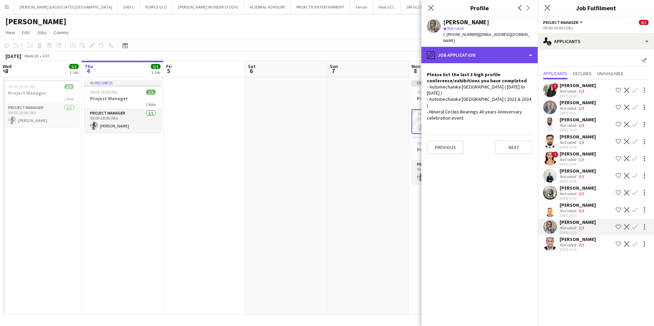
click at [483, 52] on div "pencil4 Job Application" at bounding box center [480, 55] width 116 height 16
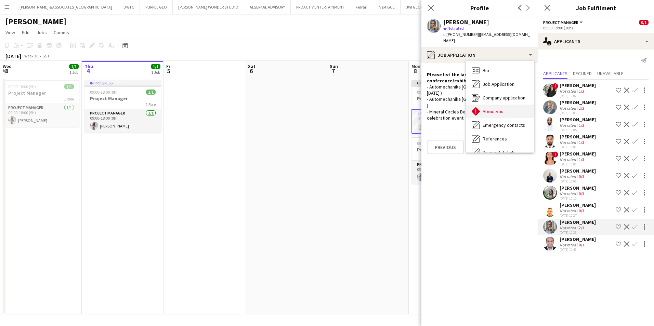
click at [505, 108] on div "About you About you" at bounding box center [500, 112] width 68 height 14
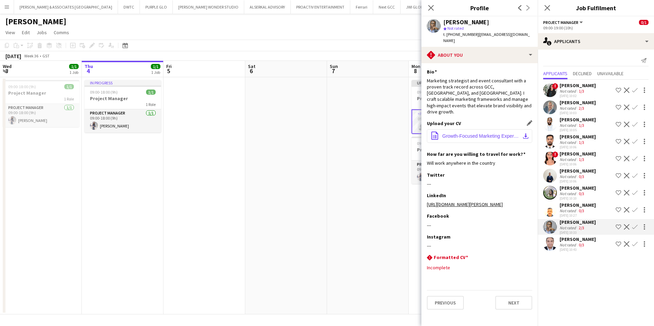
click at [469, 133] on span "Growth-Focused Marketing Expert (1).pdf" at bounding box center [480, 135] width 77 height 5
click at [523, 192] on div "0/3" at bounding box center [582, 193] width 8 height 5
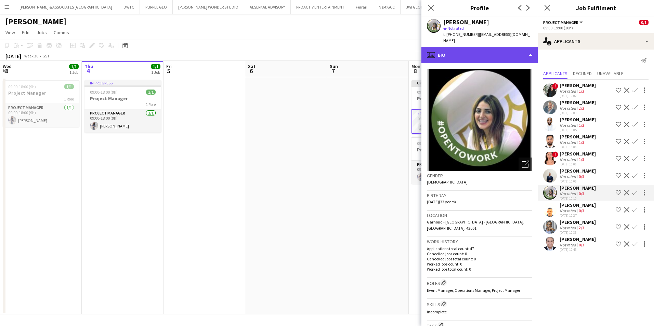
click at [477, 55] on div "profile Bio" at bounding box center [480, 55] width 116 height 16
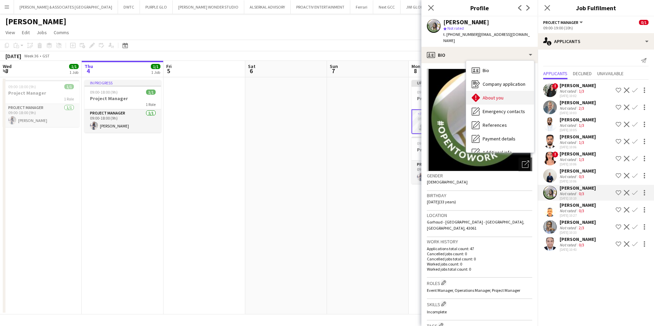
click at [499, 91] on div "About you About you" at bounding box center [500, 98] width 68 height 14
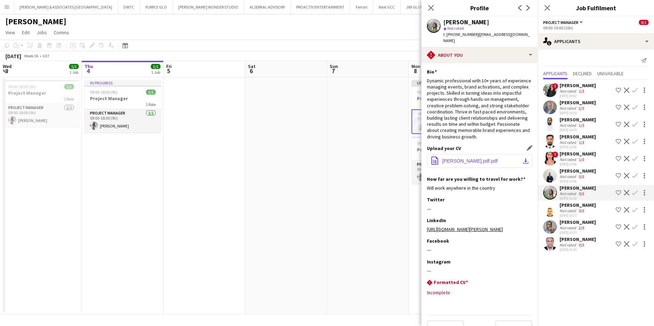
click at [482, 163] on span "[PERSON_NAME].pdf.pdf" at bounding box center [469, 160] width 55 height 5
click at [523, 252] on mat-expansion-panel "users2 Applicants Send notification Applicants Declined Unavailable ! [PERSON_N…" at bounding box center [596, 188] width 116 height 277
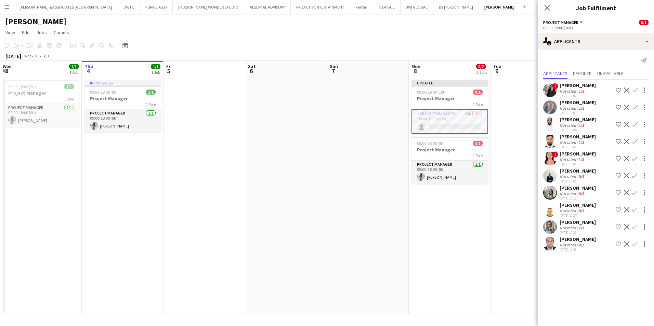
click at [523, 246] on div "Not rated" at bounding box center [569, 245] width 18 height 5
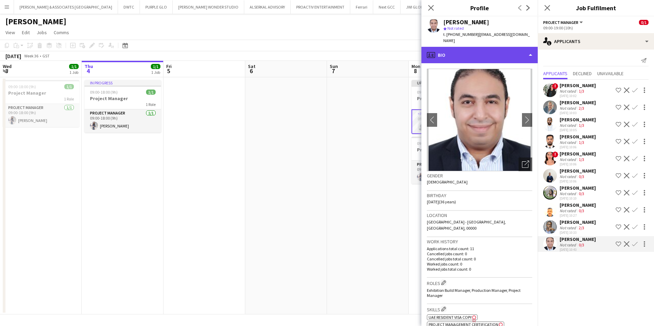
click at [461, 62] on div "profile Bio" at bounding box center [480, 55] width 116 height 16
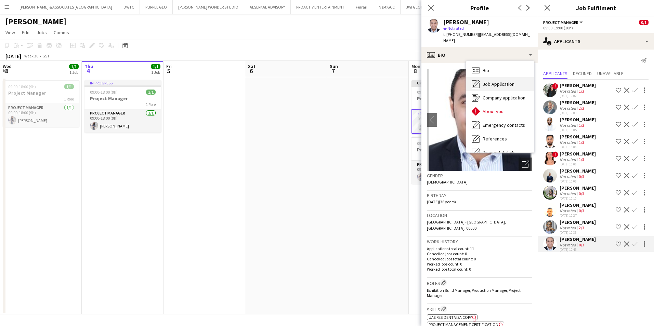
click at [490, 81] on span "Job Application" at bounding box center [499, 84] width 32 height 6
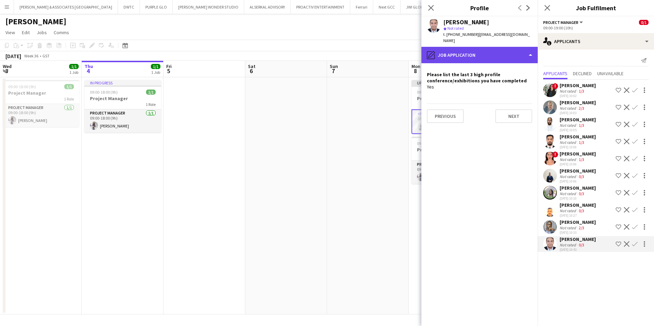
click at [480, 58] on div "pencil4 Job Application" at bounding box center [480, 55] width 116 height 16
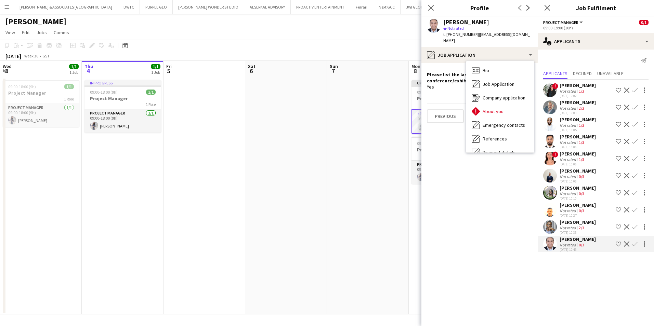
click at [523, 239] on div "[PERSON_NAME]" at bounding box center [578, 239] width 36 height 6
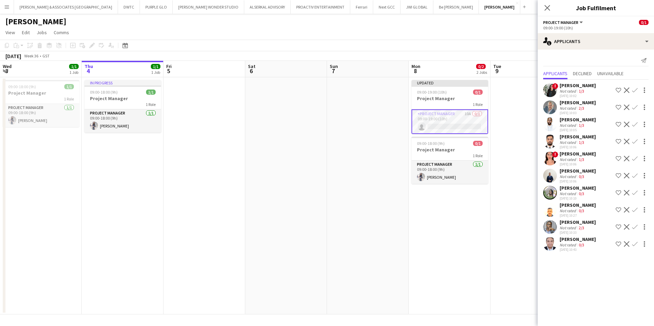
click at [523, 239] on div "[PERSON_NAME]" at bounding box center [578, 239] width 36 height 6
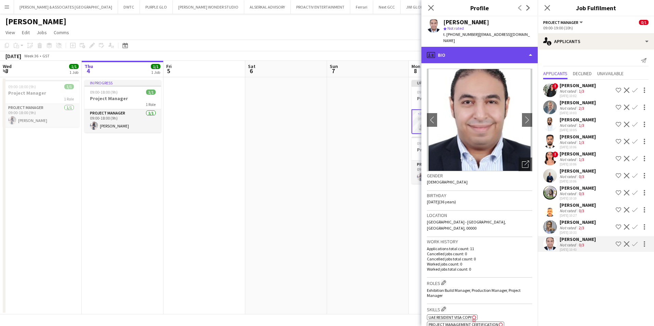
click at [485, 56] on div "profile Bio" at bounding box center [480, 55] width 116 height 16
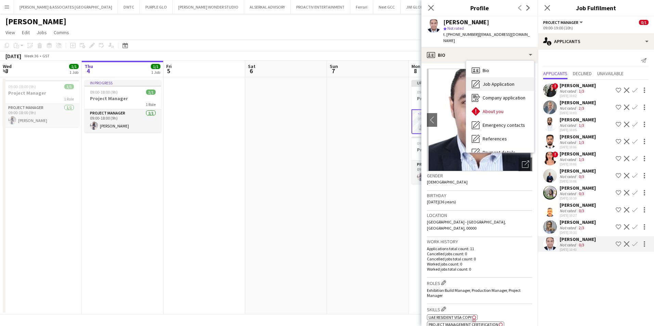
click at [511, 88] on div "Job Application Job Application" at bounding box center [500, 84] width 68 height 14
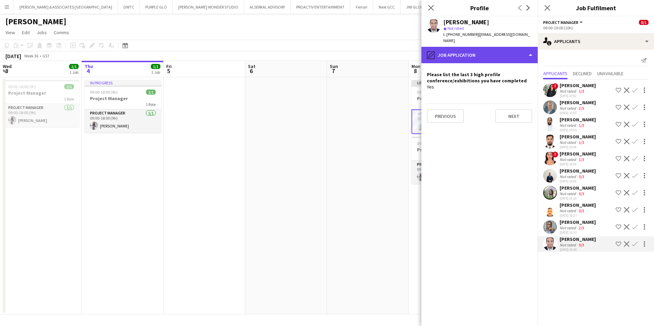
click at [462, 63] on div "pencil4 Job Application" at bounding box center [480, 55] width 116 height 16
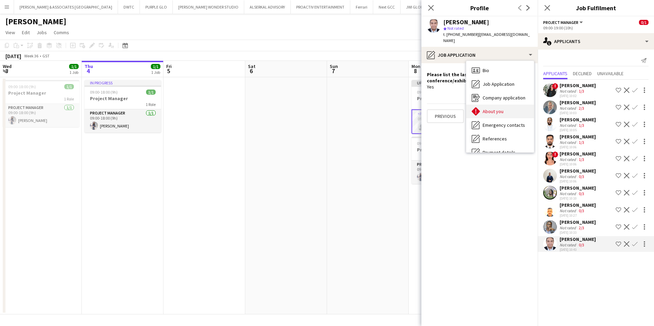
click at [502, 113] on span "About you" at bounding box center [493, 111] width 21 height 6
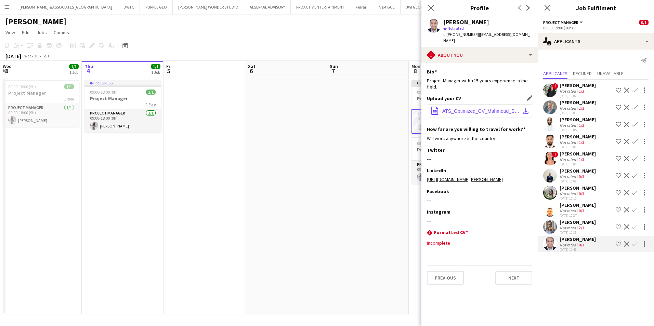
click at [497, 108] on button "office-file-sheet ATS_Optimized_CV_Mahmoud_Saady.pdf download-bottom" at bounding box center [479, 111] width 105 height 14
click at [523, 243] on app-icon "Decline" at bounding box center [626, 244] width 5 height 5
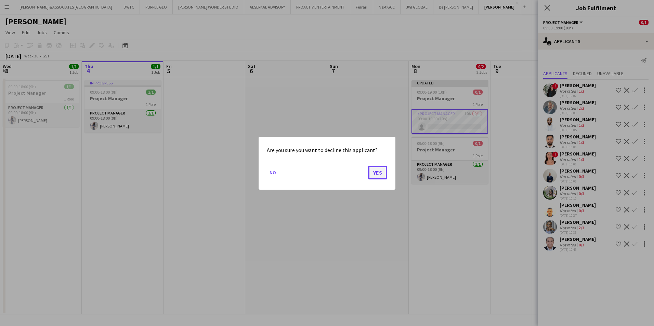
click at [378, 170] on button "Yes" at bounding box center [377, 173] width 19 height 14
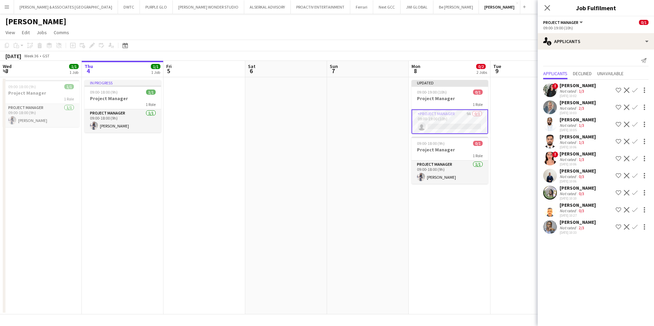
click at [523, 122] on div "[PERSON_NAME]" at bounding box center [578, 120] width 36 height 6
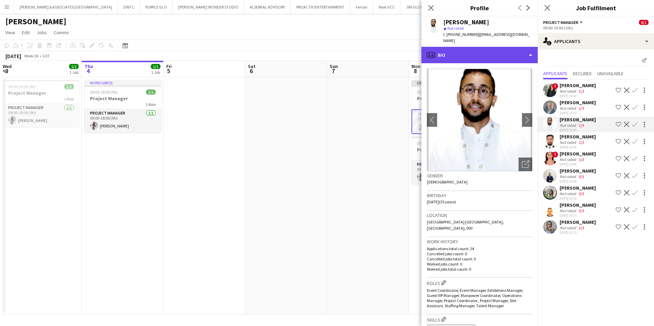
click at [465, 49] on div "profile Bio" at bounding box center [480, 55] width 116 height 16
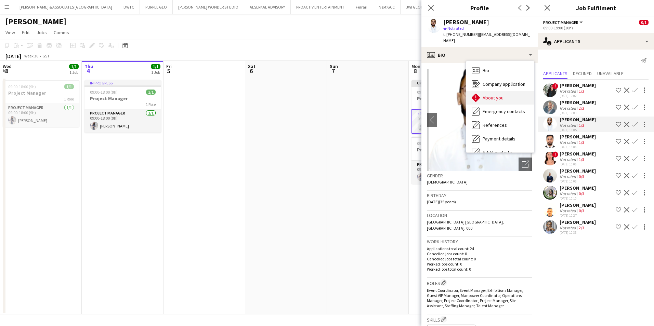
click at [496, 91] on div "About you About you" at bounding box center [500, 98] width 68 height 14
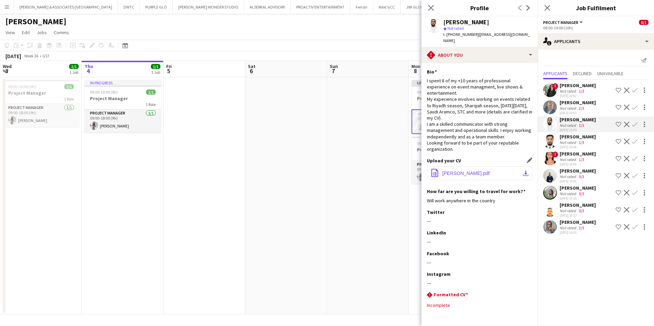
click at [477, 171] on span "[PERSON_NAME].pdf" at bounding box center [466, 173] width 48 height 5
click at [523, 140] on div "[PERSON_NAME]" at bounding box center [578, 137] width 36 height 6
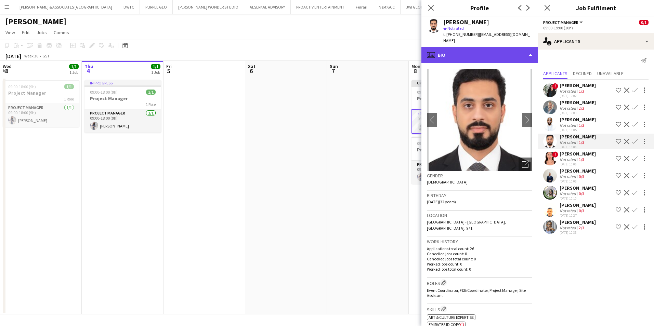
click at [463, 49] on div "profile Bio" at bounding box center [480, 55] width 116 height 16
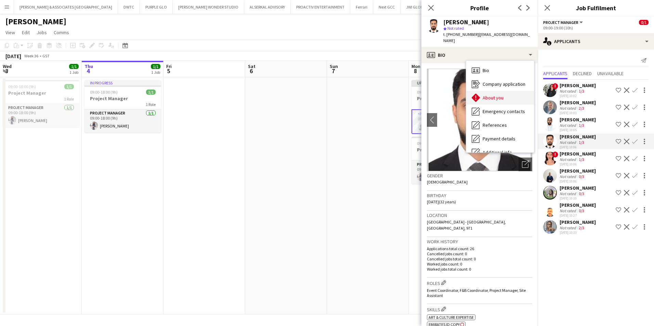
click at [506, 93] on div "About you About you" at bounding box center [500, 98] width 68 height 14
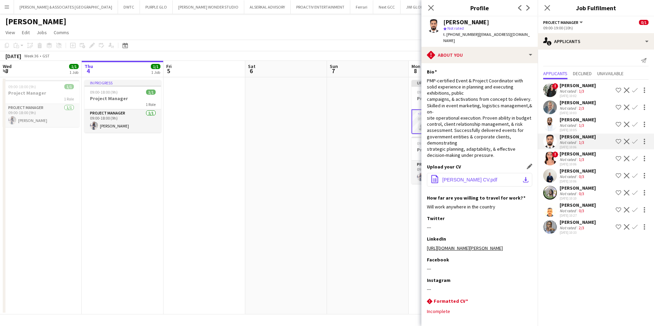
click at [448, 177] on button "office-file-sheet [PERSON_NAME] CV.pdf download-bottom" at bounding box center [479, 180] width 105 height 14
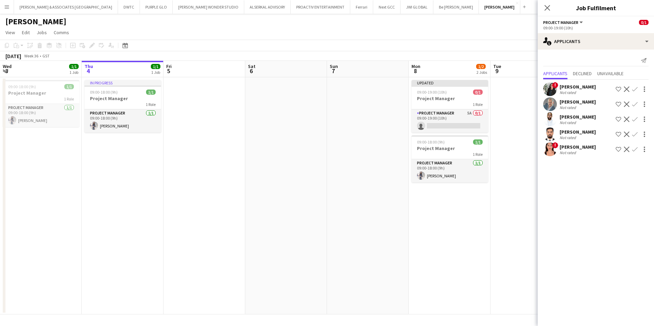
click at [523, 252] on mat-expansion-panel "users2 Applicants Send notification Applicants Declined Unavailable ! [PERSON_N…" at bounding box center [596, 188] width 116 height 277
click at [440, 128] on app-card-role "Project Manager 5A 0/1 09:00-19:00 (10h) single-neutral-actions" at bounding box center [450, 121] width 77 height 23
click at [0, 4] on html "Menu Boards Boards Boards All jobs Status Workforce Workforce My Workforce Recr…" at bounding box center [327, 163] width 654 height 326
click at [7, 6] on app-icon "Menu" at bounding box center [6, 6] width 5 height 5
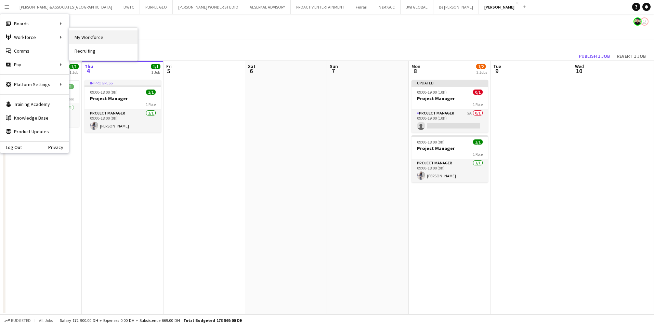
click at [97, 40] on link "My Workforce" at bounding box center [103, 37] width 68 height 14
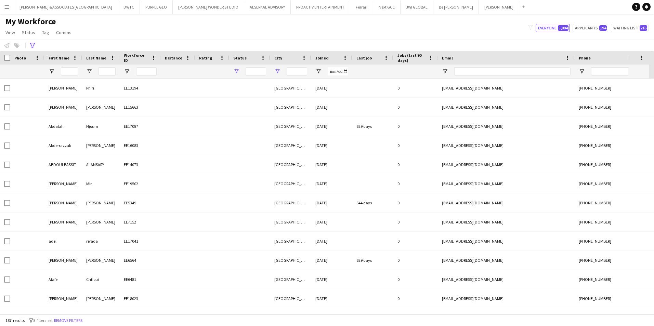
type input "**********"
type input "*****"
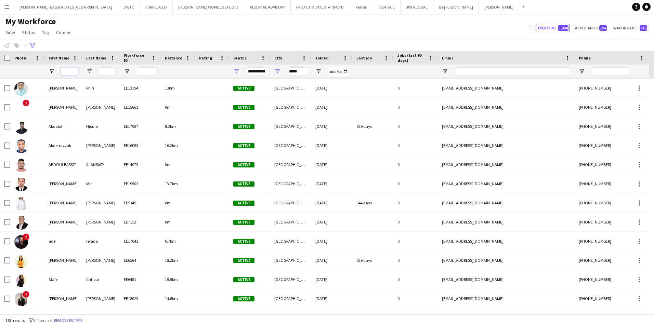
click at [68, 68] on input "First Name Filter Input" at bounding box center [69, 71] width 17 height 8
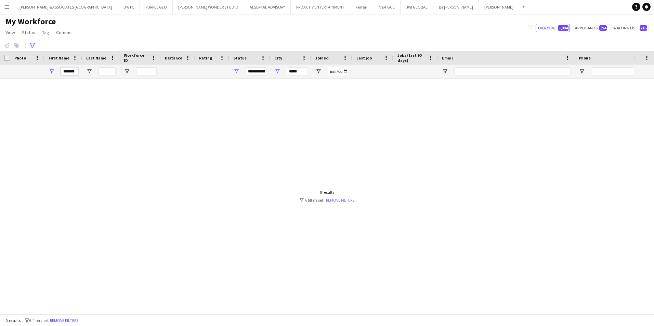
type input "*******"
click at [342, 199] on link "Remove filters" at bounding box center [340, 200] width 28 height 5
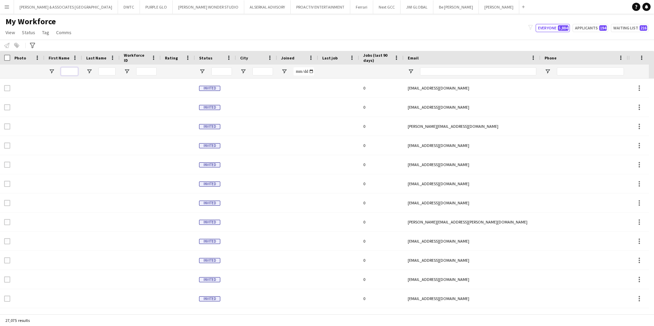
click at [72, 72] on input "First Name Filter Input" at bounding box center [69, 71] width 17 height 8
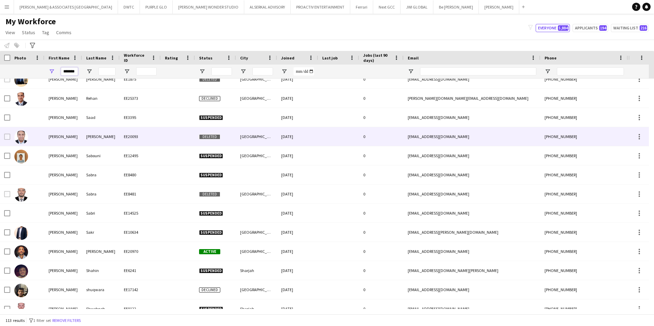
type input "*******"
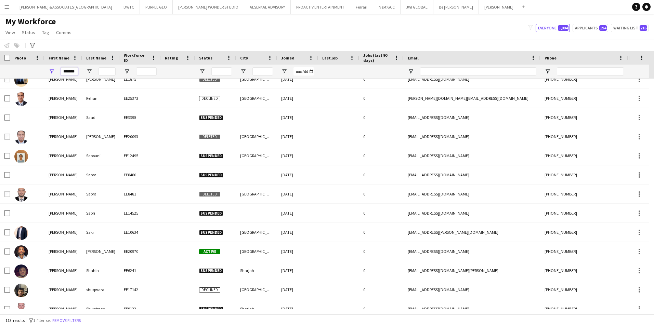
click at [72, 73] on input "*******" at bounding box center [69, 71] width 17 height 8
